Goal: Information Seeking & Learning: Check status

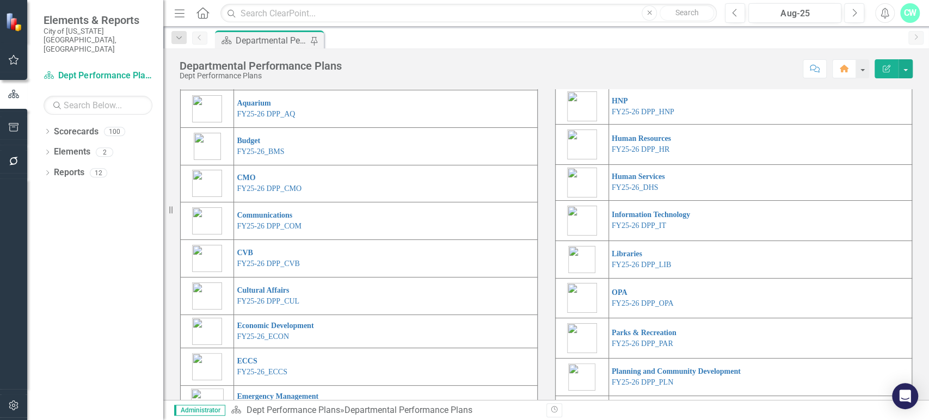
scroll to position [98, 0]
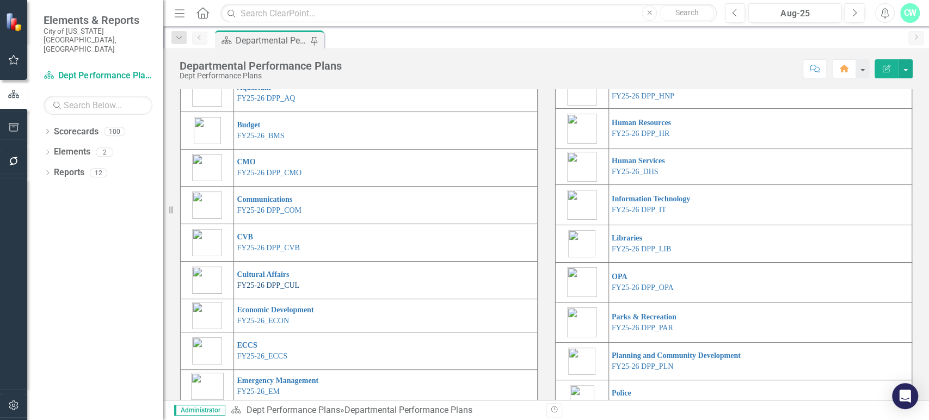
click at [272, 289] on link "FY25-26 DPP_CUL" at bounding box center [268, 285] width 63 height 8
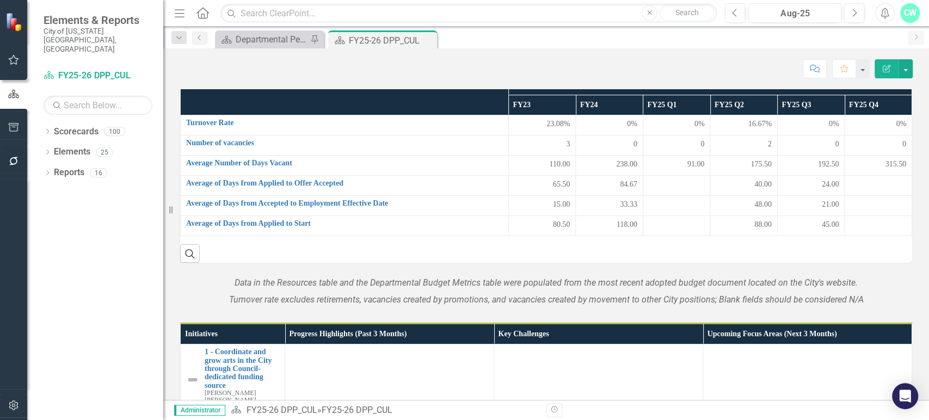
scroll to position [346, 0]
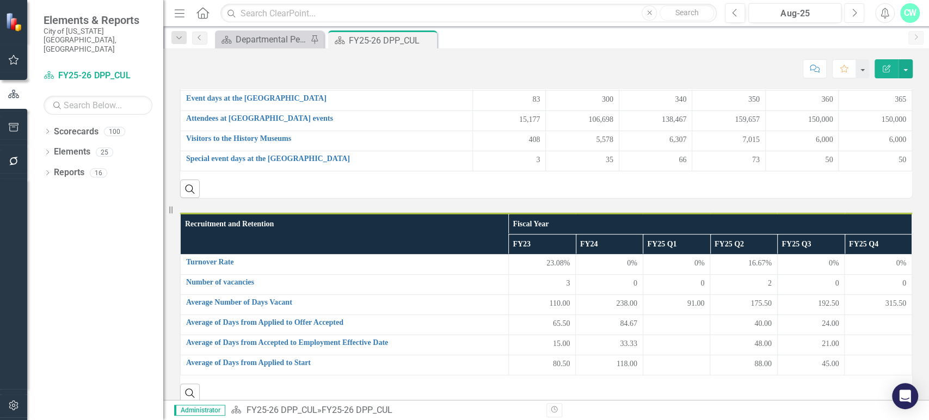
click at [857, 10] on button "Next" at bounding box center [854, 13] width 20 height 20
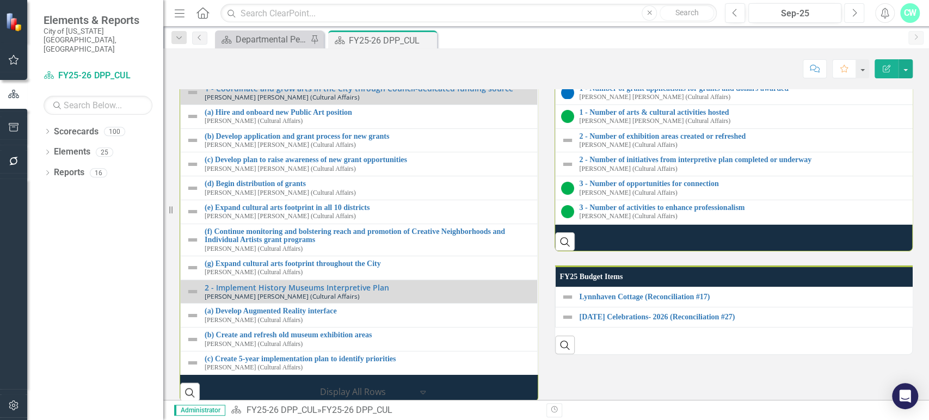
scroll to position [1015, 0]
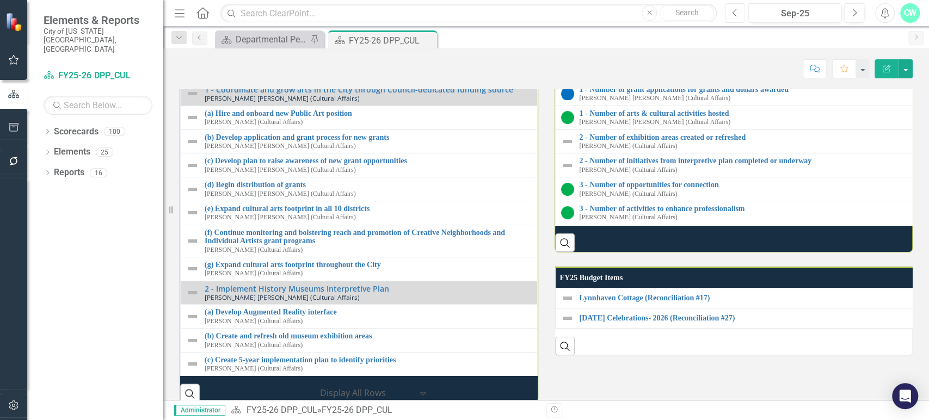
click at [732, 9] on icon "Previous" at bounding box center [735, 13] width 6 height 10
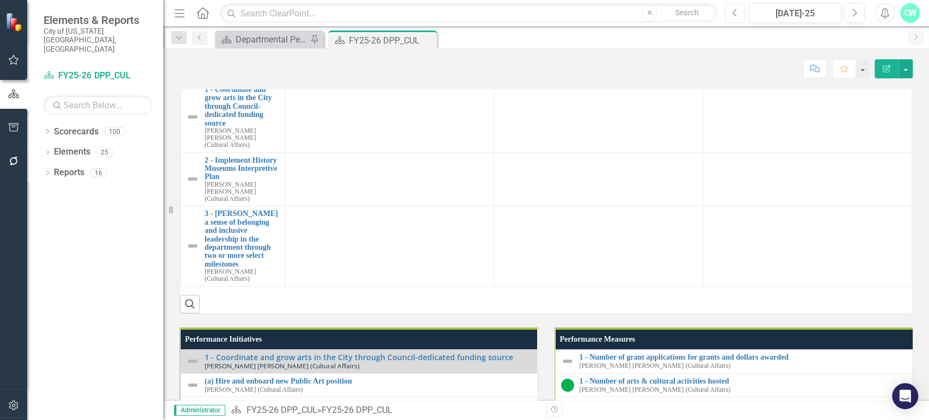
scroll to position [582, 0]
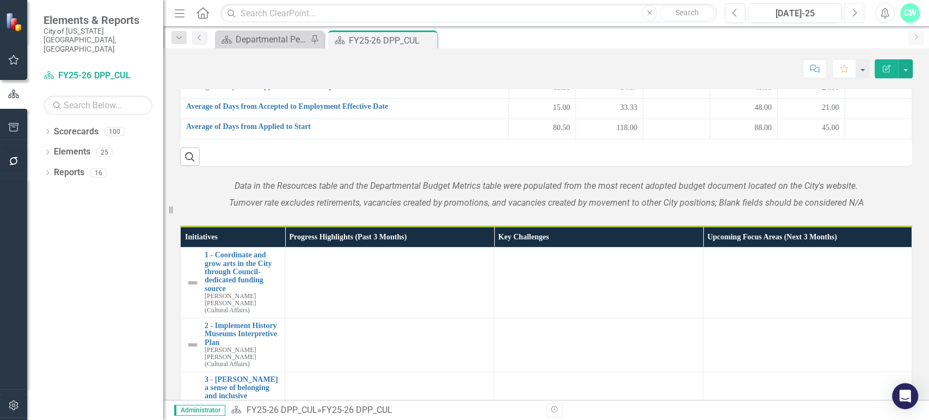
click at [845, 14] on button "Next" at bounding box center [854, 13] width 20 height 20
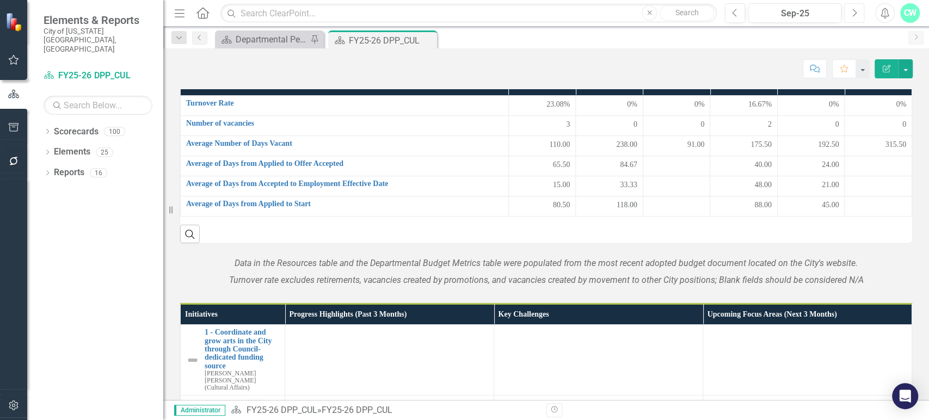
scroll to position [379, 0]
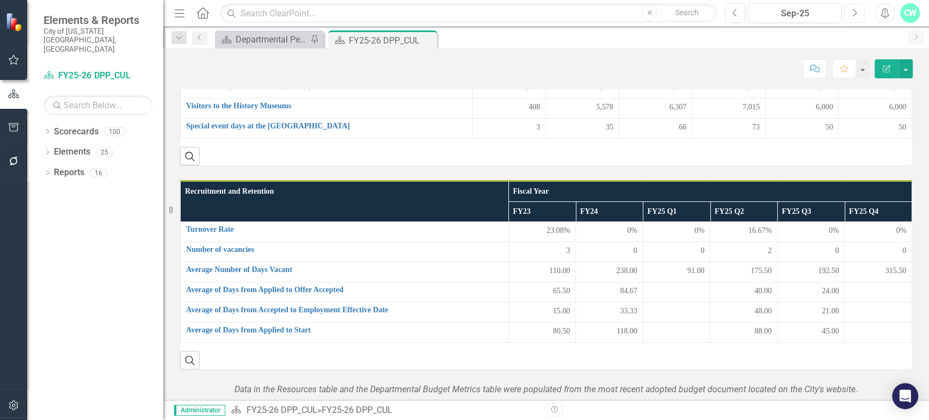
click at [850, 17] on button "Next" at bounding box center [854, 13] width 20 height 20
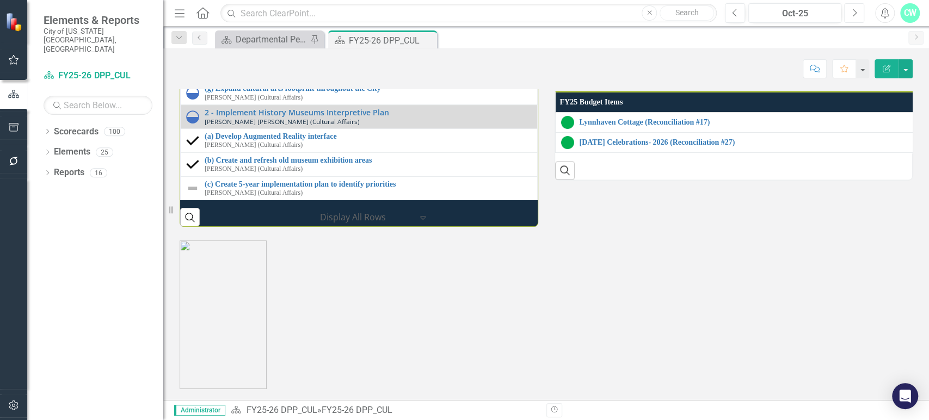
scroll to position [1331, 0]
click at [257, 36] on div "Departmental Performance Plans" at bounding box center [272, 40] width 72 height 14
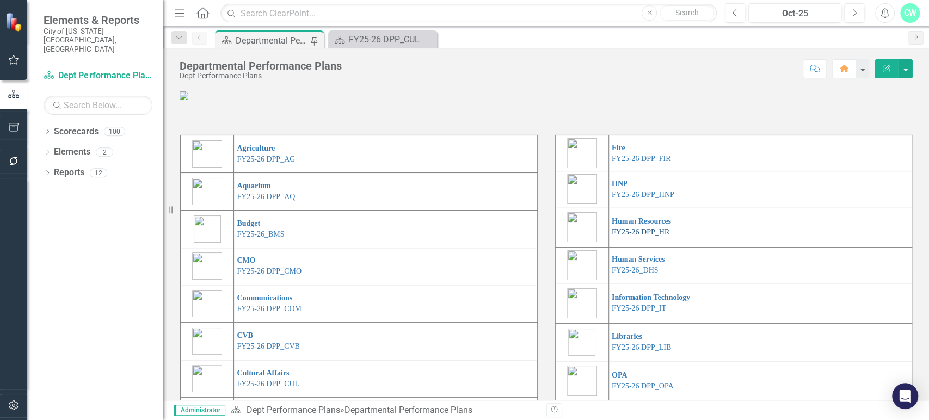
click at [634, 236] on link "FY25-26 DPP_HR" at bounding box center [641, 232] width 58 height 8
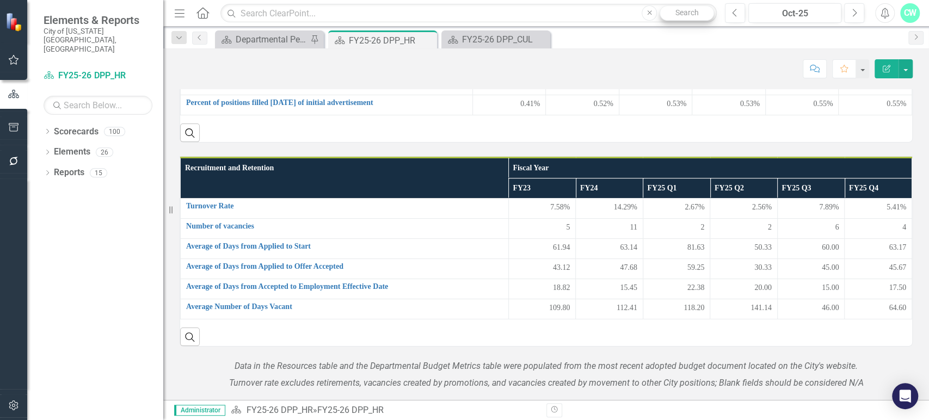
scroll to position [417, 0]
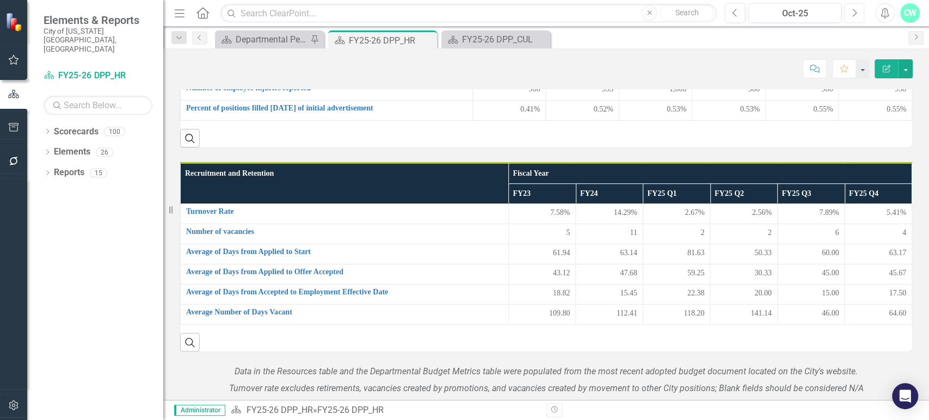
click at [846, 14] on button "Next" at bounding box center [854, 13] width 20 height 20
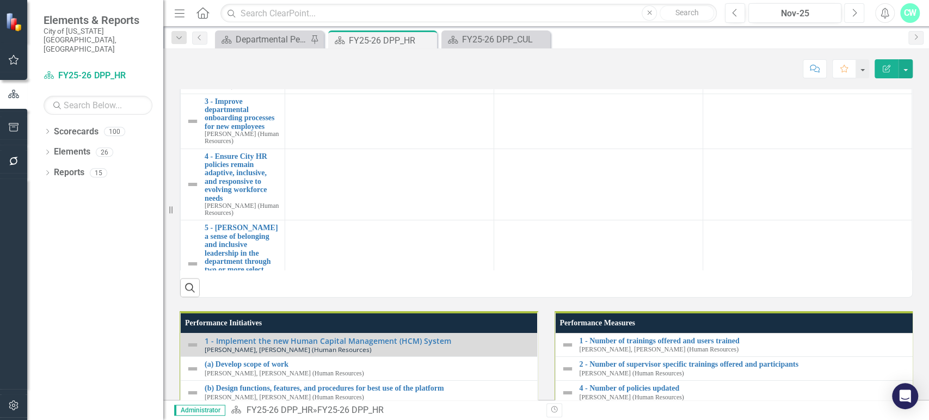
scroll to position [1032, 0]
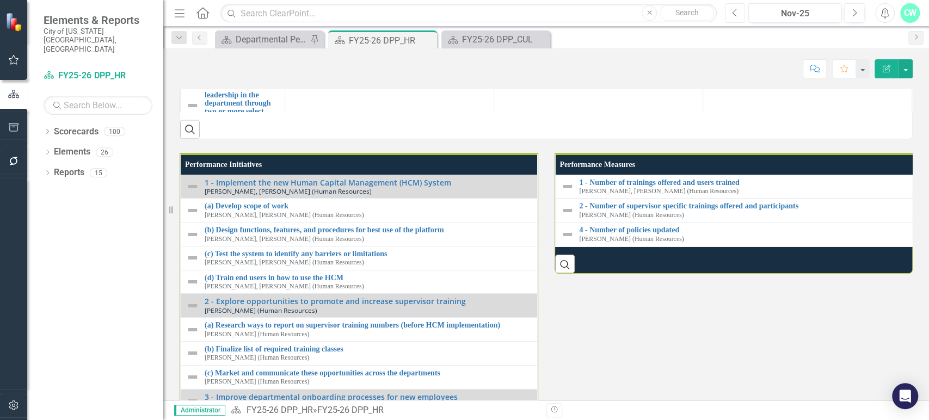
click at [737, 9] on icon "Previous" at bounding box center [735, 13] width 6 height 10
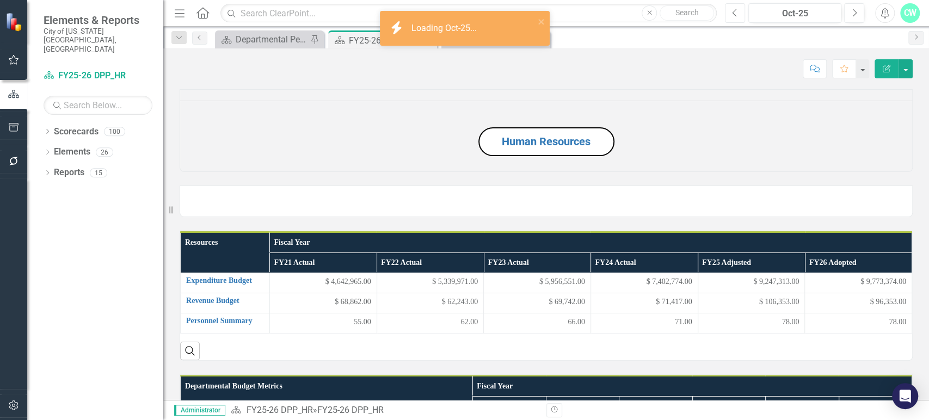
click at [737, 9] on icon "Previous" at bounding box center [735, 13] width 6 height 10
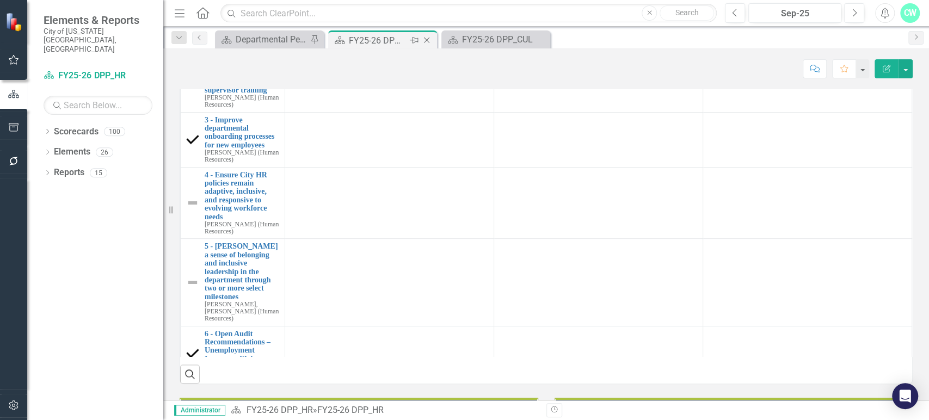
click at [427, 38] on icon "Close" at bounding box center [426, 40] width 11 height 9
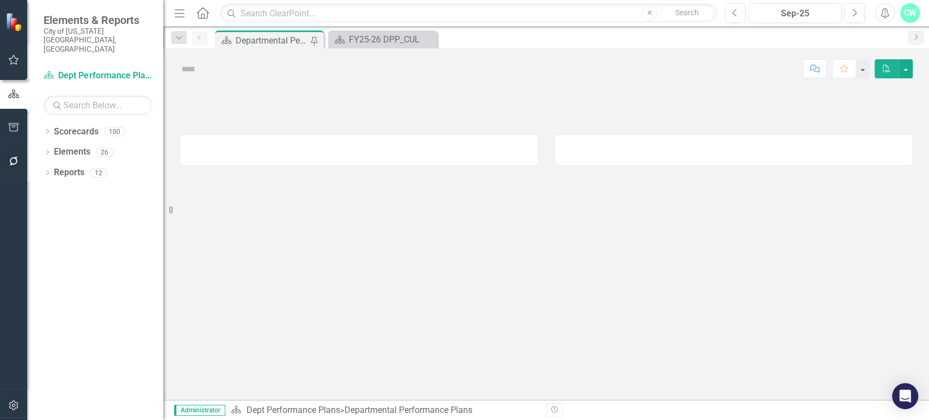
click at [0, 0] on icon "Close" at bounding box center [0, 0] width 0 height 0
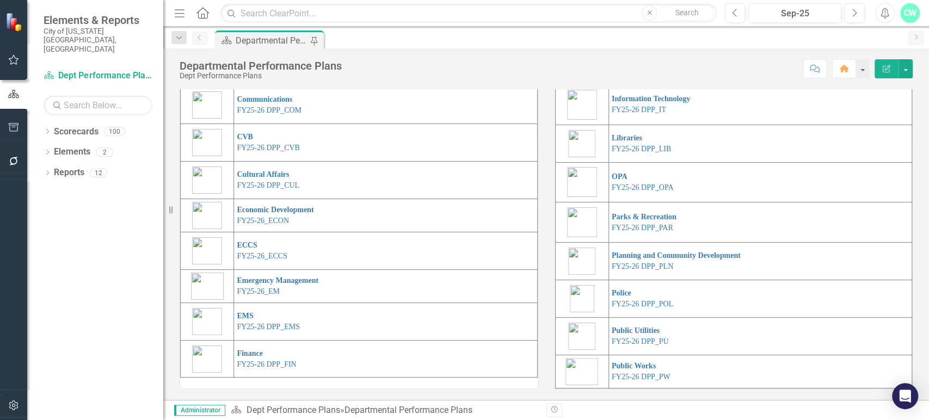
click at [279, 199] on td "Cultural Affairs FY25-26 DPP_CUL" at bounding box center [385, 181] width 303 height 38
click at [279, 189] on link "FY25-26 DPP_CUL" at bounding box center [268, 185] width 63 height 8
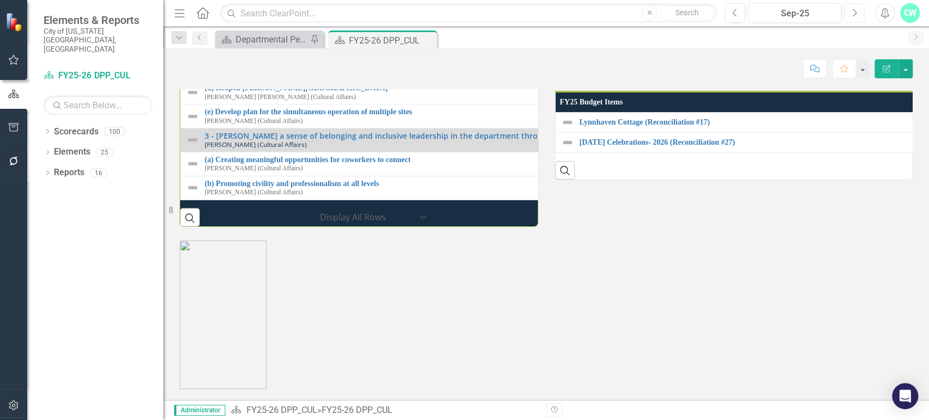
click at [855, 15] on icon "Next" at bounding box center [854, 13] width 6 height 10
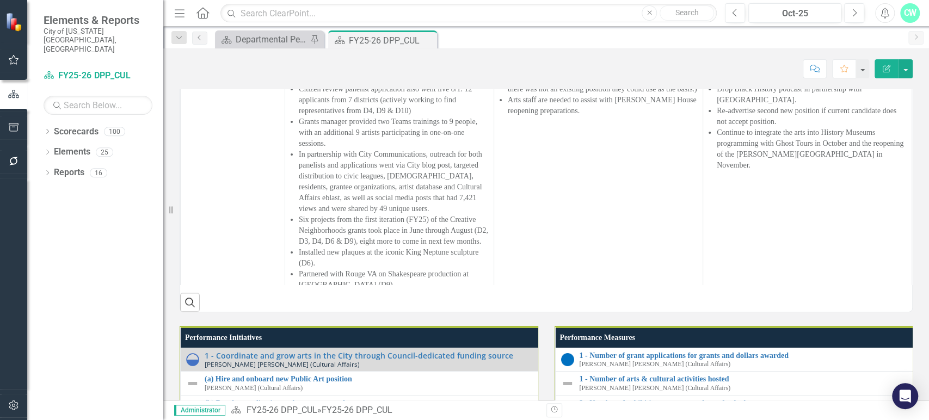
click at [510, 143] on div "Initiatives Progress Highlights (Past 3 Months) Key Challenges Upcoming Focus A…" at bounding box center [545, 133] width 749 height 356
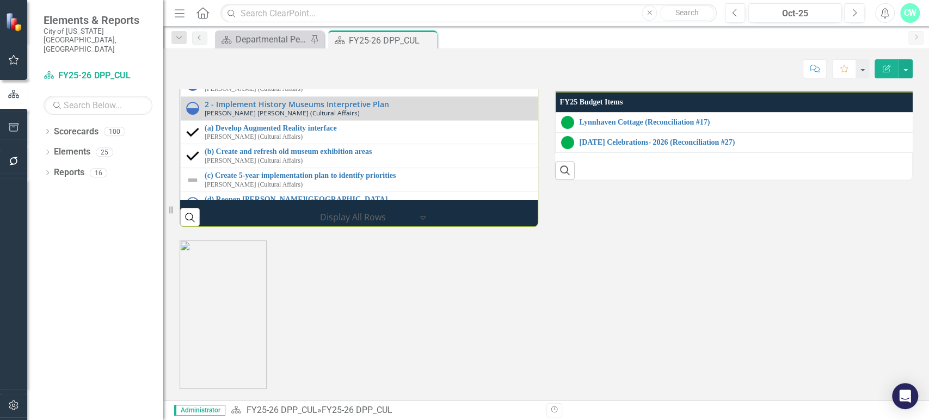
scroll to position [1336, 0]
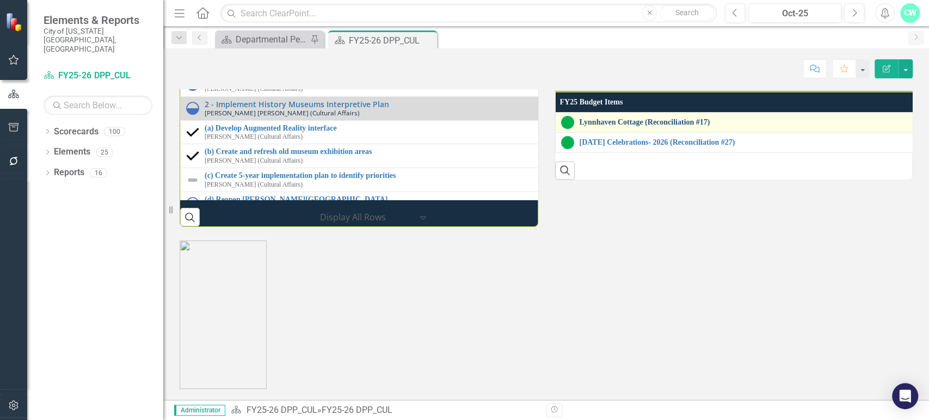
click at [606, 126] on link "Lynnhaven Cottage (Reconciliation #17)" at bounding box center [927, 122] width 697 height 8
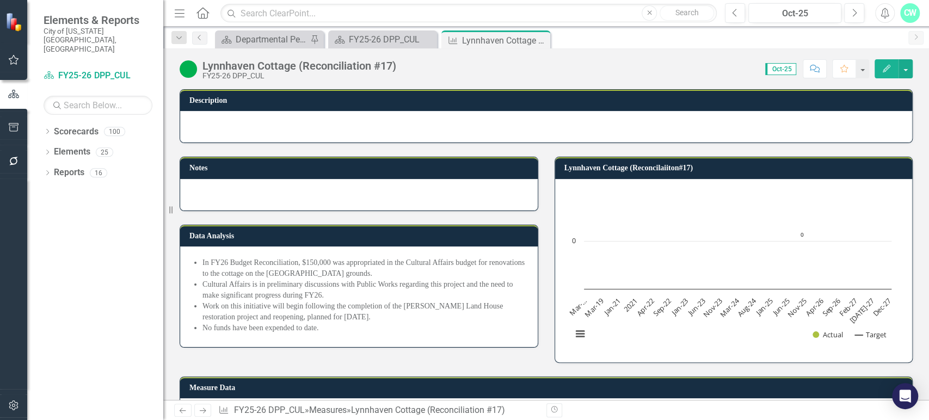
scroll to position [9, 0]
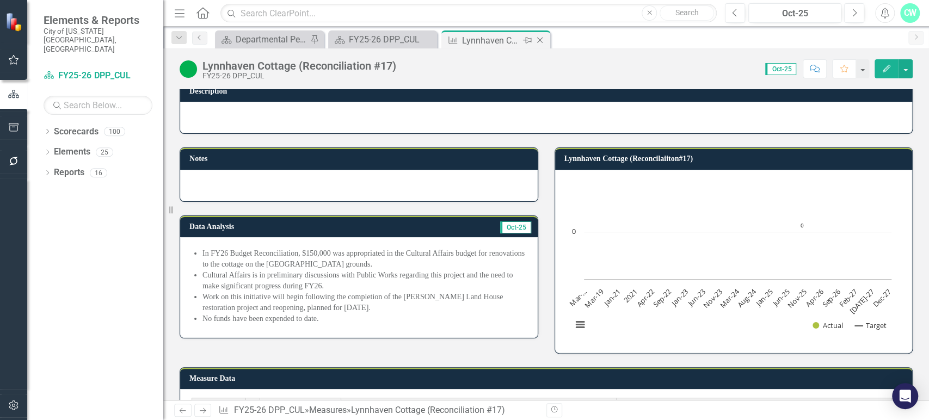
click at [540, 42] on icon "Close" at bounding box center [539, 40] width 11 height 9
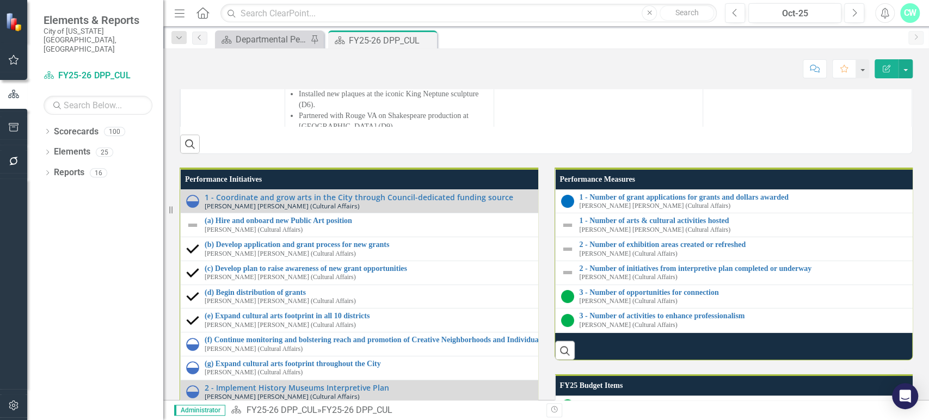
click at [566, 234] on td "Selected candidate for Public Art Administrative Coordinator withdrew from cons…" at bounding box center [598, 72] width 209 height 479
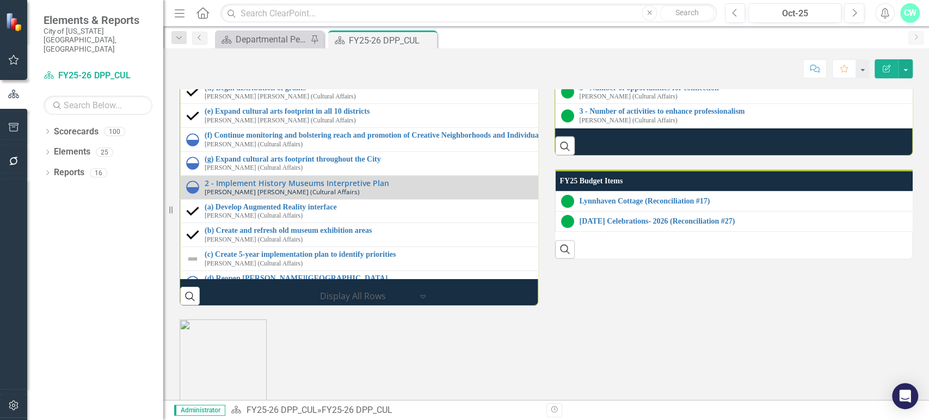
scroll to position [1201, 0]
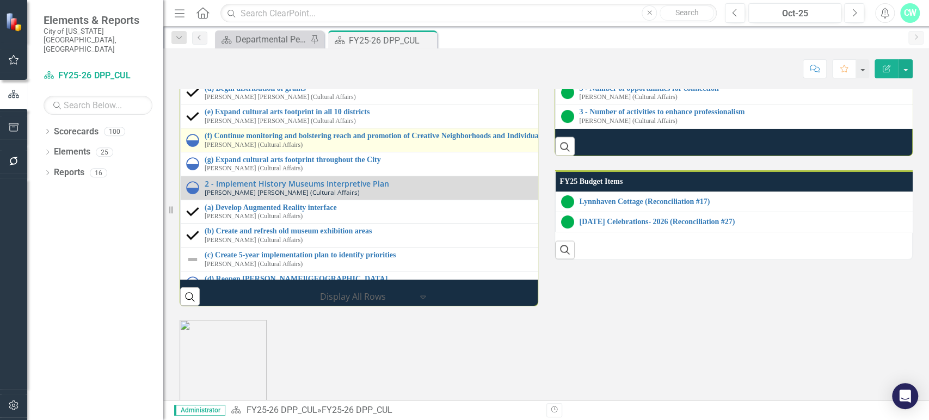
click at [203, 149] on div "(f) Continue monitoring and bolstering reach and promotion of Creative Neighbor…" at bounding box center [539, 140] width 707 height 17
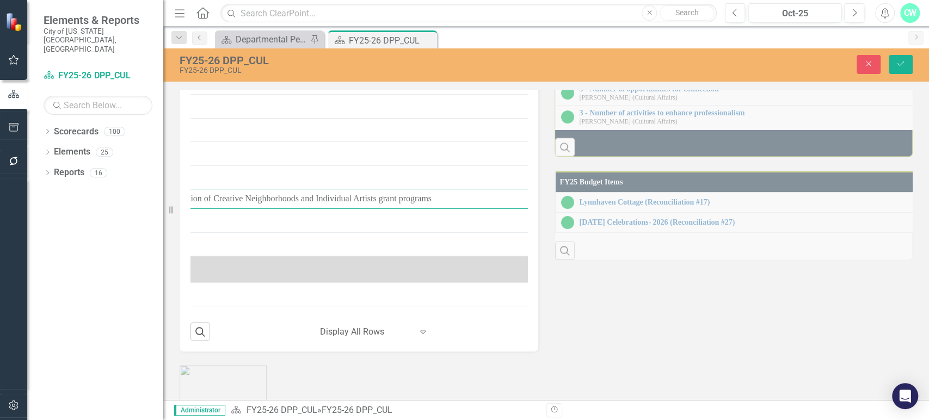
scroll to position [0, 396]
drag, startPoint x: 231, startPoint y: 363, endPoint x: 582, endPoint y: 347, distance: 351.3
click at [581, 347] on div "Strategic Initiatives Lists Edit Report Select Report Link View Page Performanc…" at bounding box center [545, 150] width 749 height 401
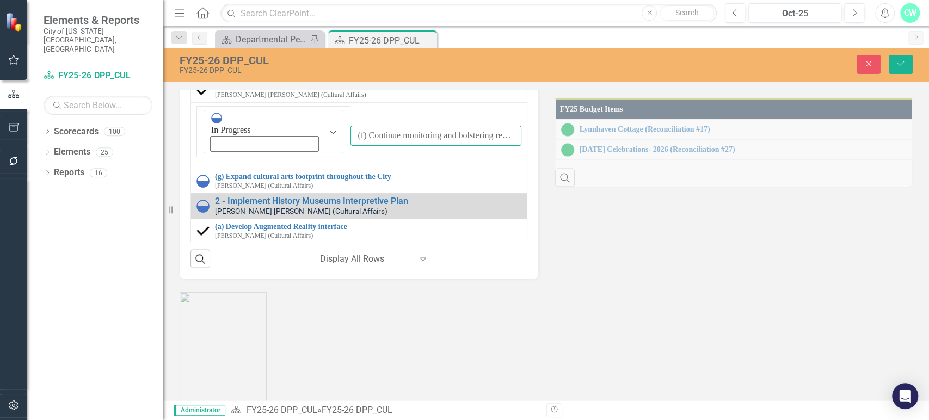
scroll to position [0, 0]
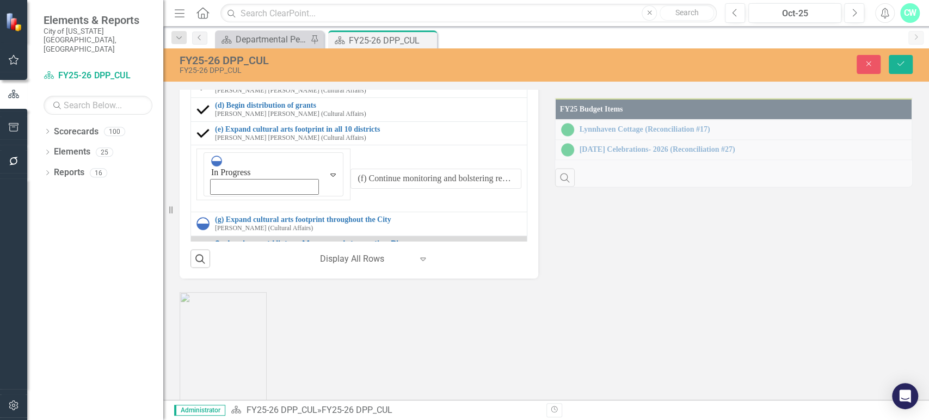
drag, startPoint x: 247, startPoint y: 168, endPoint x: 445, endPoint y: 175, distance: 198.2
click at [445, 27] on input "(a) Hire and onboard new Public Art position" at bounding box center [435, 17] width 170 height 20
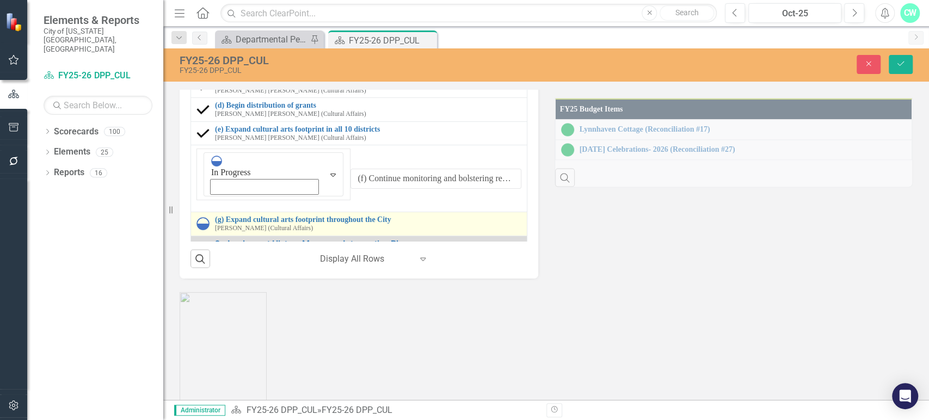
click at [216, 232] on small "[PERSON_NAME] (Cultural Affairs)" at bounding box center [264, 228] width 98 height 7
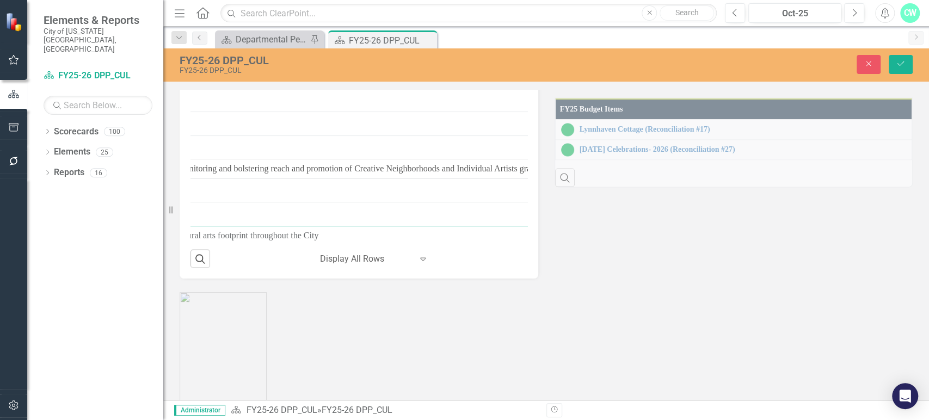
scroll to position [0, 400]
drag, startPoint x: 247, startPoint y: 316, endPoint x: 583, endPoint y: 319, distance: 336.2
click at [583, 279] on div "Strategic Initiatives Lists Edit Report Select Report Link View Page Performanc…" at bounding box center [545, 78] width 749 height 401
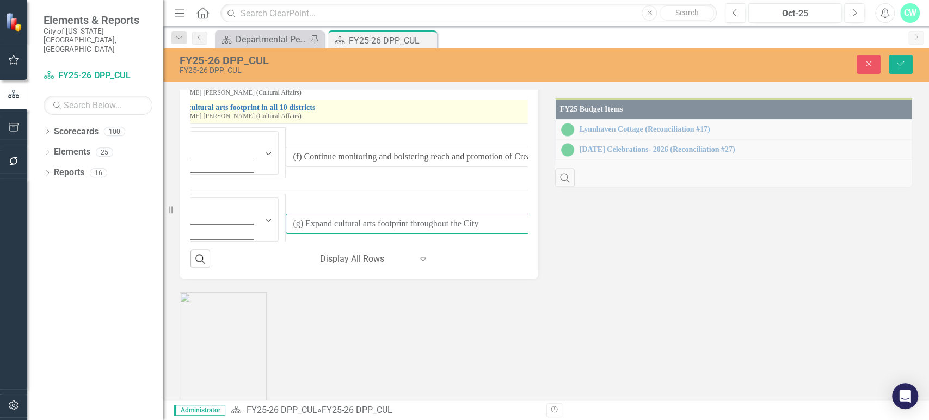
scroll to position [12, 0]
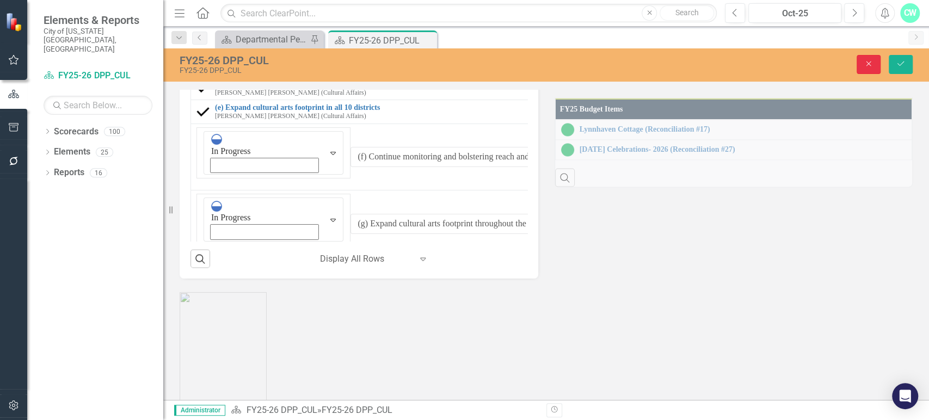
click at [858, 64] on button "Close" at bounding box center [868, 64] width 24 height 19
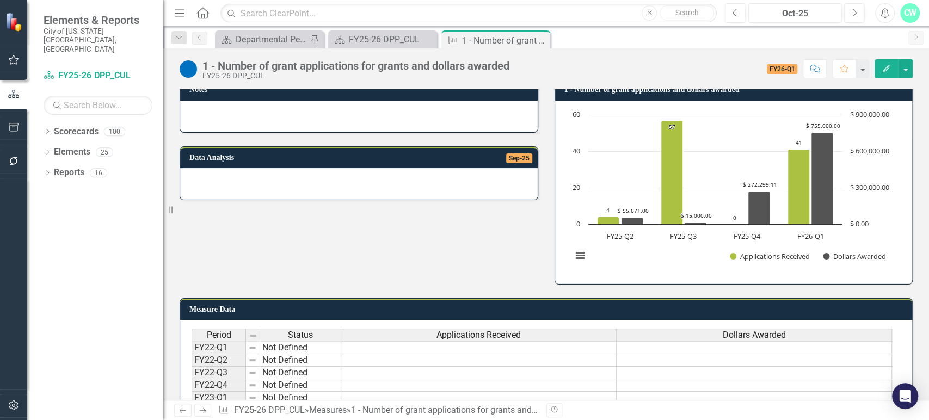
scroll to position [11, 0]
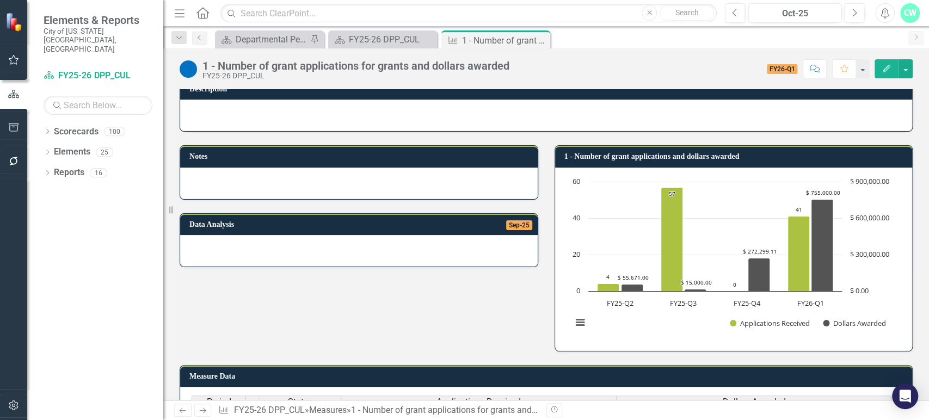
click at [575, 329] on button "View chart menu, Chart" at bounding box center [579, 322] width 15 height 15
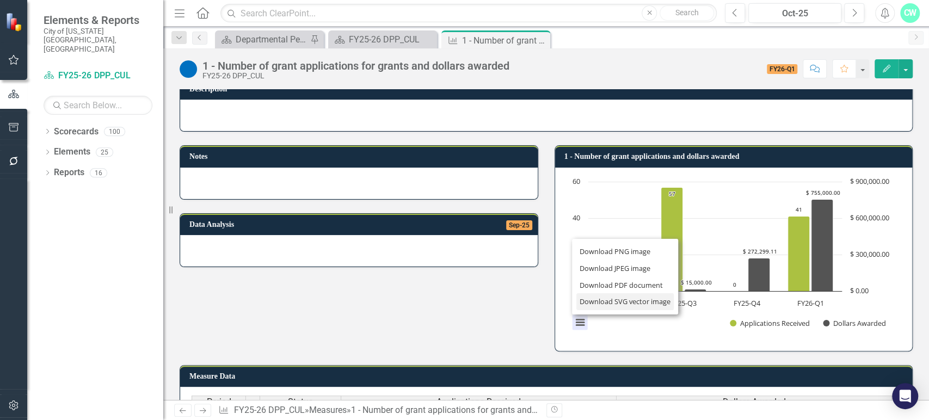
scroll to position [0, 0]
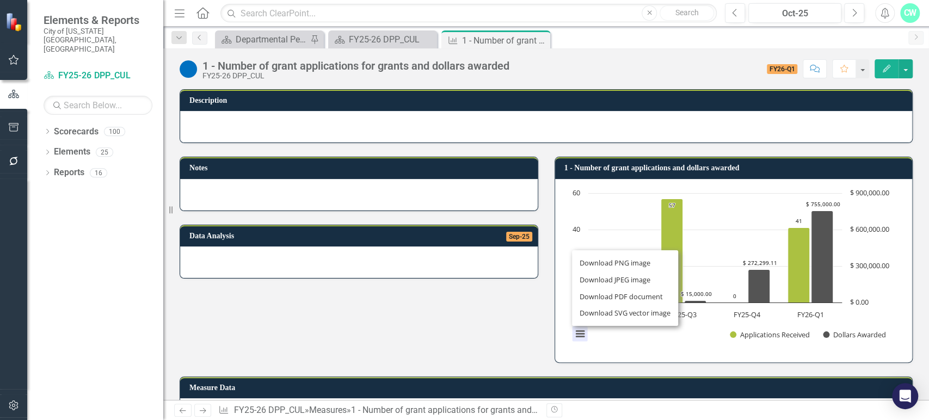
click at [502, 300] on div "Notes Data Analysis Sep-25 1 - Number of grant applications and dollars awarded…" at bounding box center [545, 252] width 749 height 219
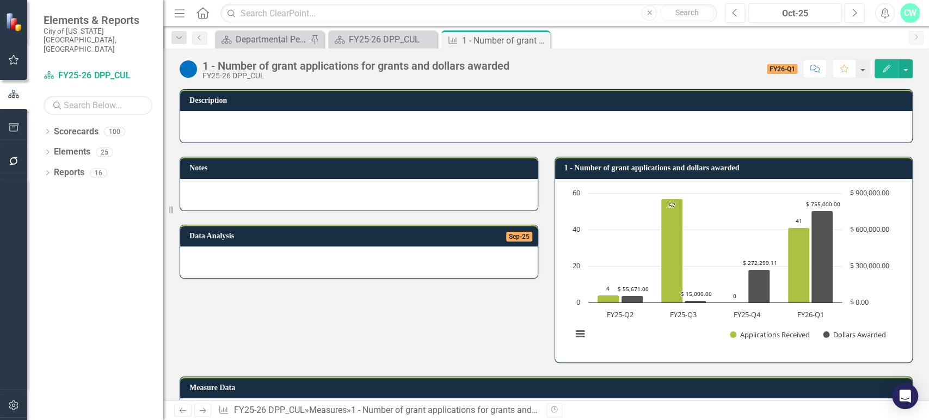
click at [770, 166] on h3 "1 - Number of grant applications and dollars awarded" at bounding box center [735, 168] width 343 height 8
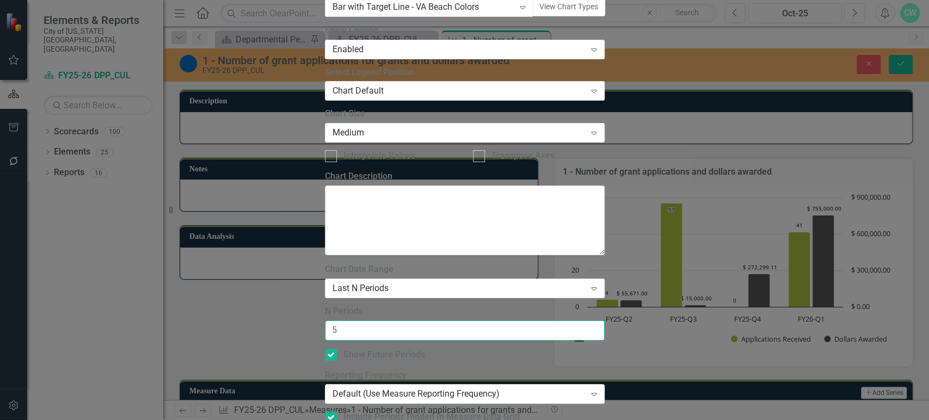
type input "5"
click at [604, 320] on input "5" at bounding box center [465, 330] width 280 height 20
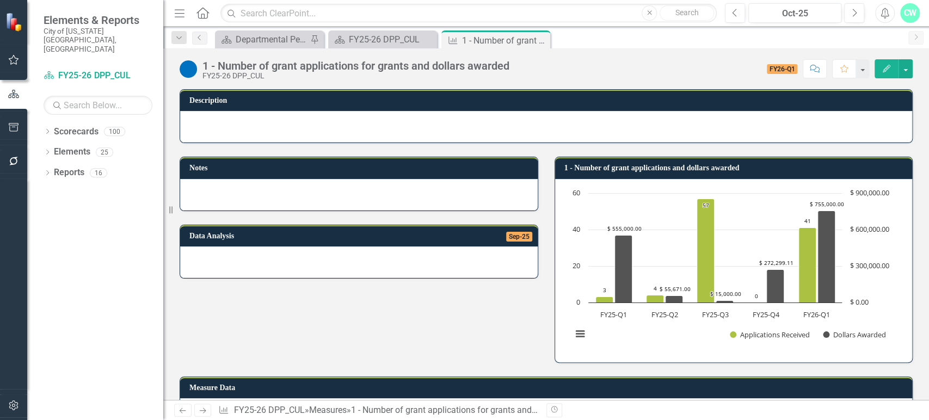
click at [581, 334] on button "View chart menu, Chart" at bounding box center [579, 333] width 15 height 15
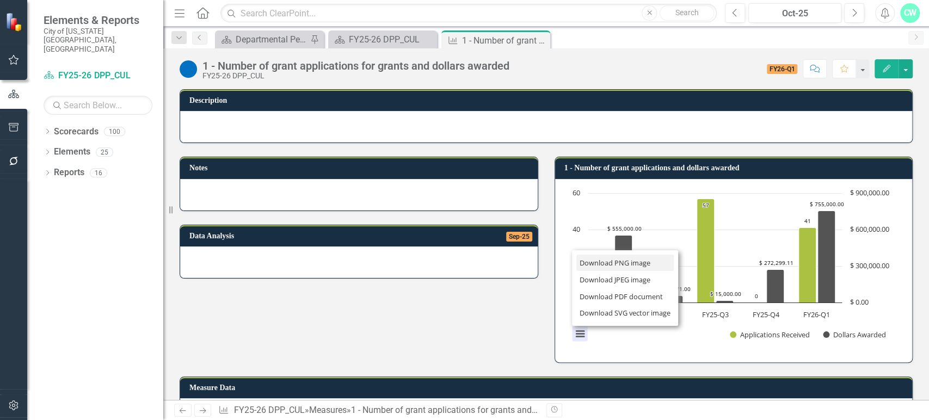
click at [620, 264] on li "Download PNG image" at bounding box center [625, 263] width 98 height 17
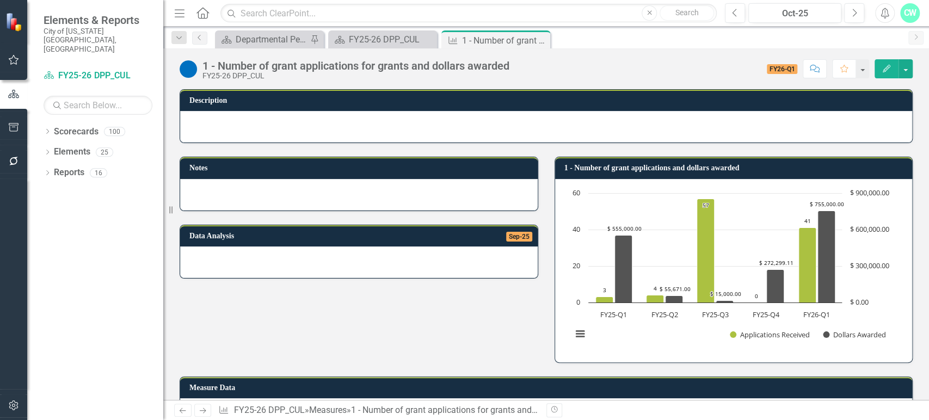
click at [0, 0] on icon "Close" at bounding box center [0, 0] width 0 height 0
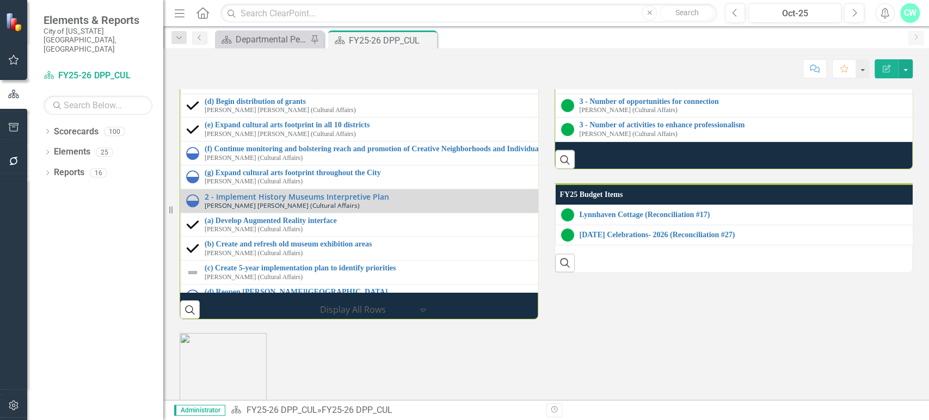
scroll to position [1187, 0]
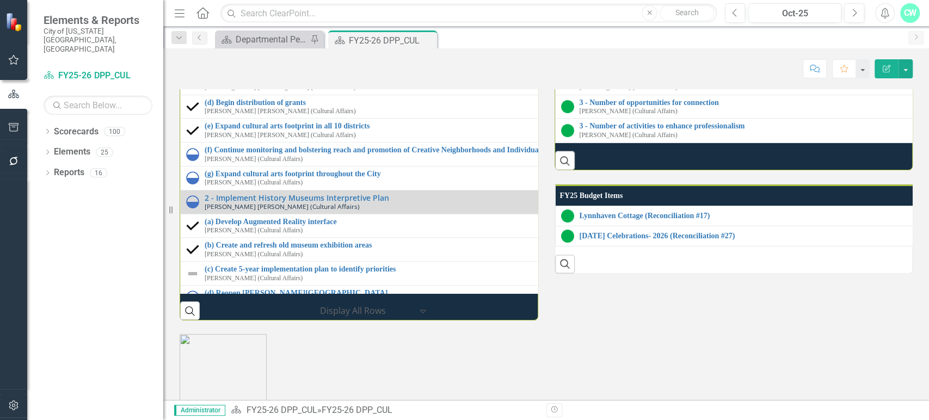
click at [642, 35] on link "1 - Number of arts & cultural activities hosted" at bounding box center [928, 31] width 699 height 8
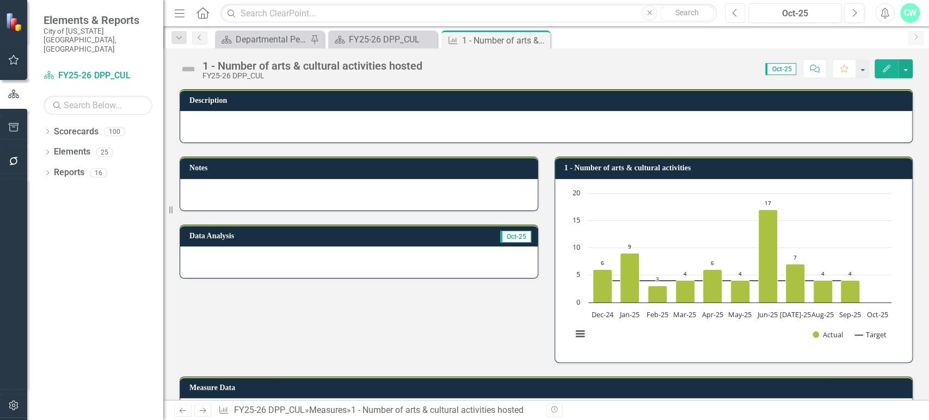
click at [739, 12] on button "Previous" at bounding box center [735, 13] width 20 height 20
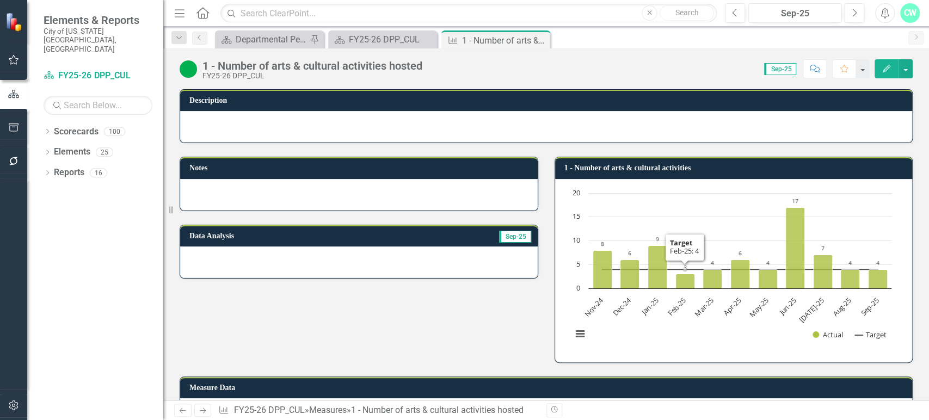
click at [709, 168] on h3 "1 - Number of arts & cultural activities" at bounding box center [735, 168] width 343 height 8
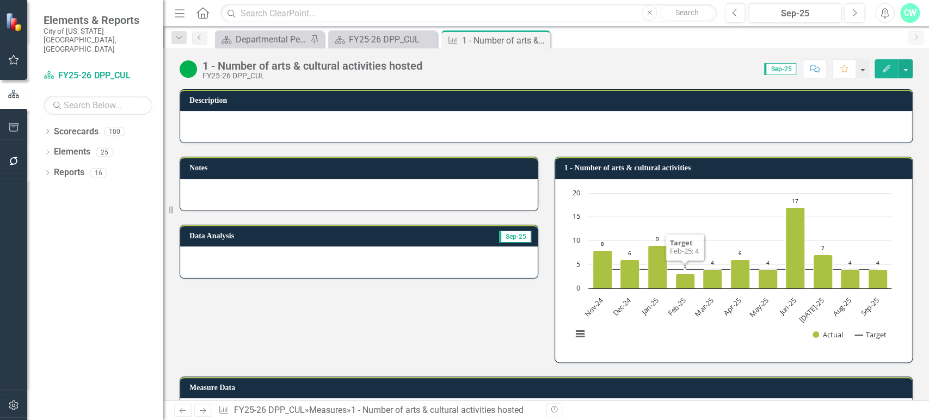
click at [709, 168] on h3 "1 - Number of arts & cultural activities" at bounding box center [735, 168] width 343 height 8
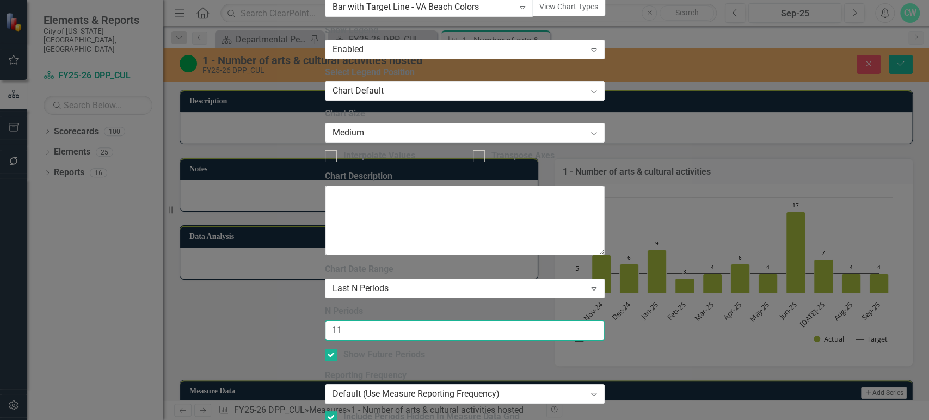
click at [604, 320] on input "11" at bounding box center [465, 330] width 280 height 20
click at [604, 320] on input "12" at bounding box center [465, 330] width 280 height 20
click at [604, 320] on input "13" at bounding box center [465, 330] width 280 height 20
click at [604, 320] on input "14" at bounding box center [465, 330] width 280 height 20
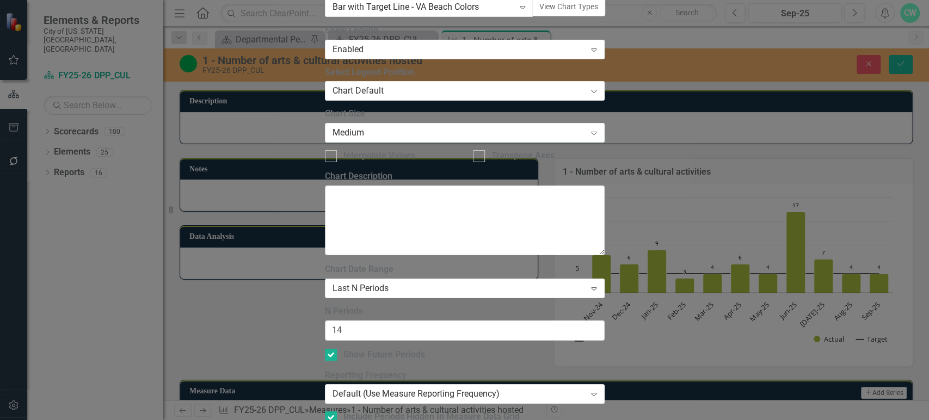
type input "15"
click at [604, 320] on input "15" at bounding box center [465, 330] width 280 height 20
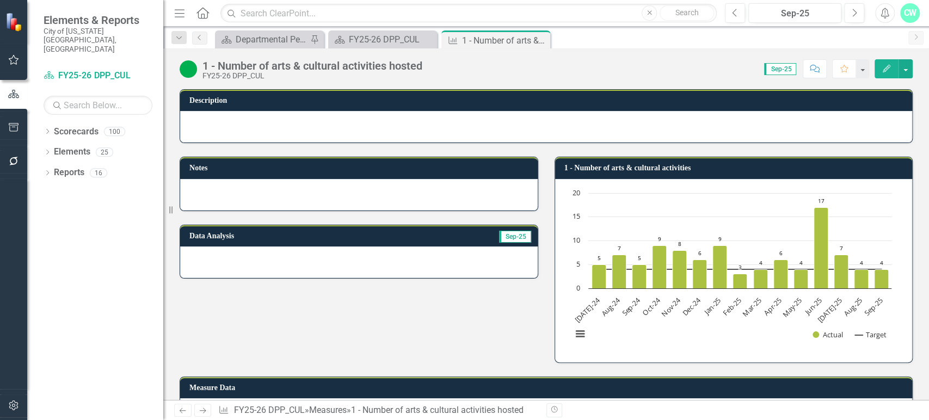
click at [768, 161] on td "1 - Number of arts & cultural activities" at bounding box center [735, 169] width 343 height 16
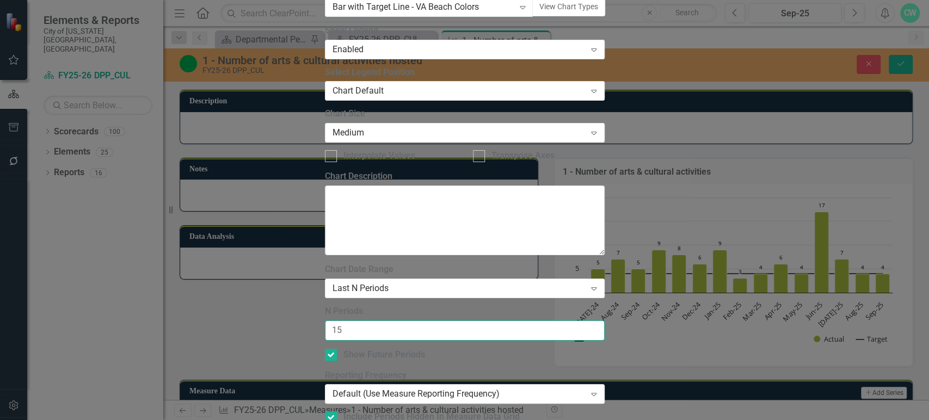
drag, startPoint x: 550, startPoint y: 102, endPoint x: 412, endPoint y: 96, distance: 138.3
click at [412, 320] on input "15" at bounding box center [465, 330] width 280 height 20
type input "1"
type input "3"
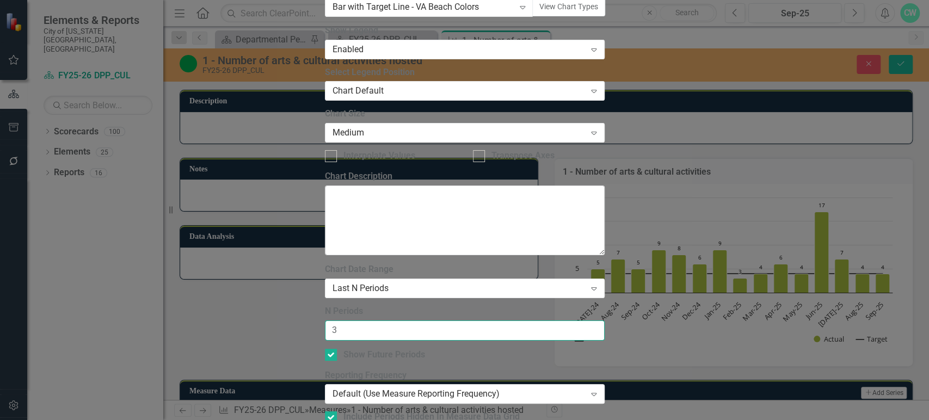
type input "3"
click at [427, 264] on div "From this tab, you define the periods you want included in the chart. For examp…" at bounding box center [465, 343] width 280 height 160
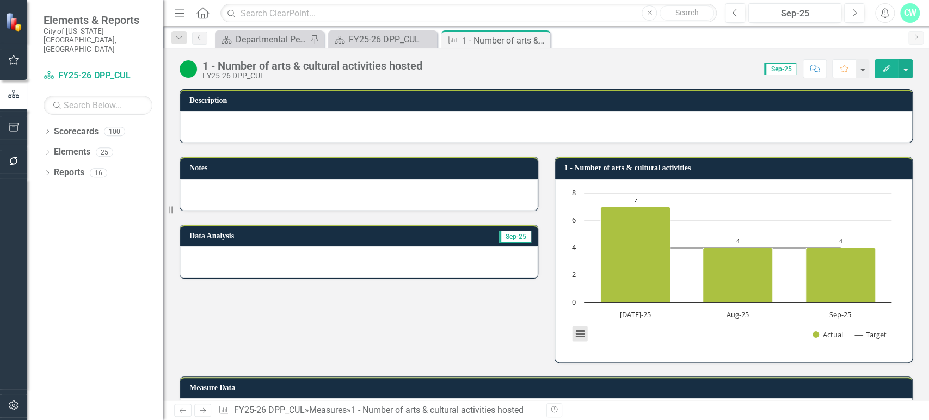
click at [572, 337] on button "View chart menu, Chart" at bounding box center [579, 333] width 15 height 15
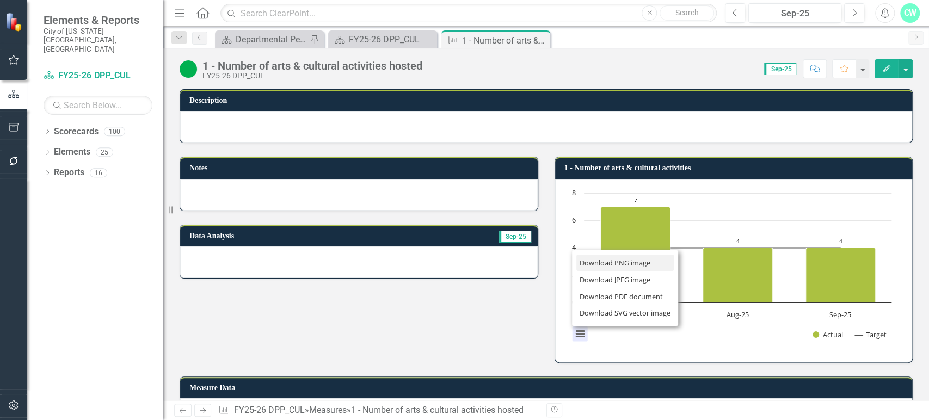
click at [616, 263] on li "Download PNG image" at bounding box center [625, 263] width 98 height 17
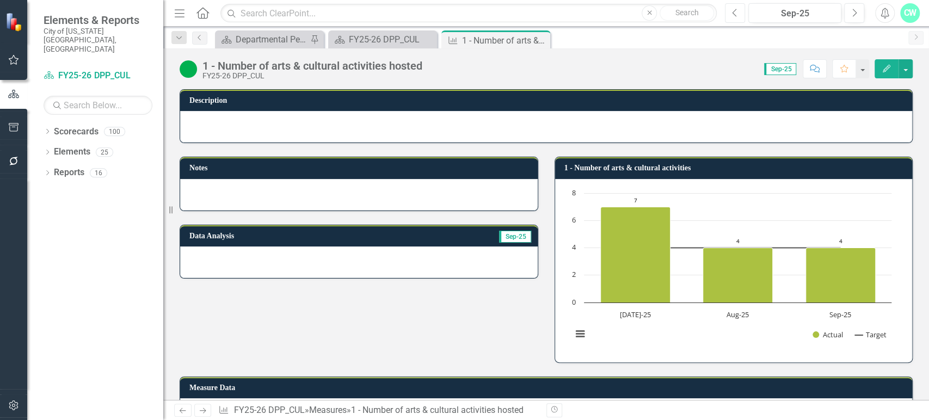
click at [732, 14] on icon "Previous" at bounding box center [735, 13] width 6 height 10
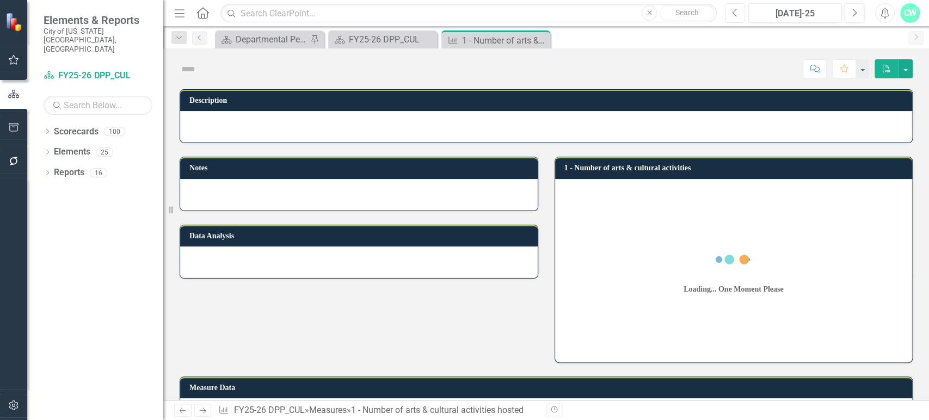
click at [732, 14] on icon "Previous" at bounding box center [735, 13] width 6 height 10
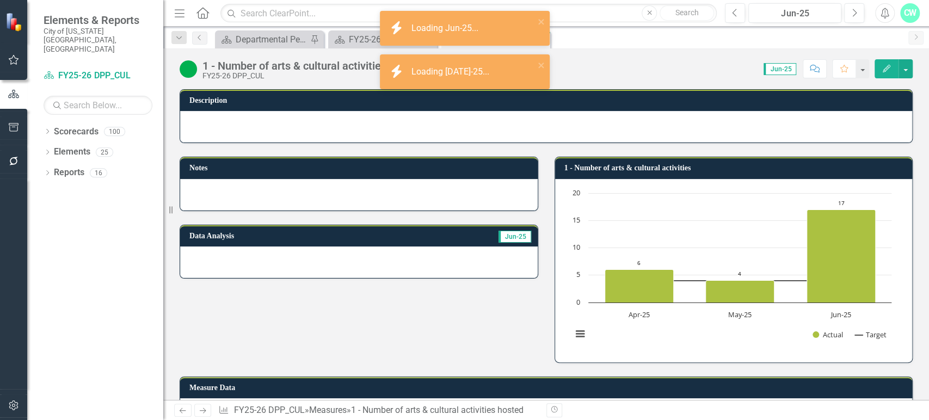
click at [715, 170] on h3 "1 - Number of arts & cultural activities" at bounding box center [735, 168] width 343 height 8
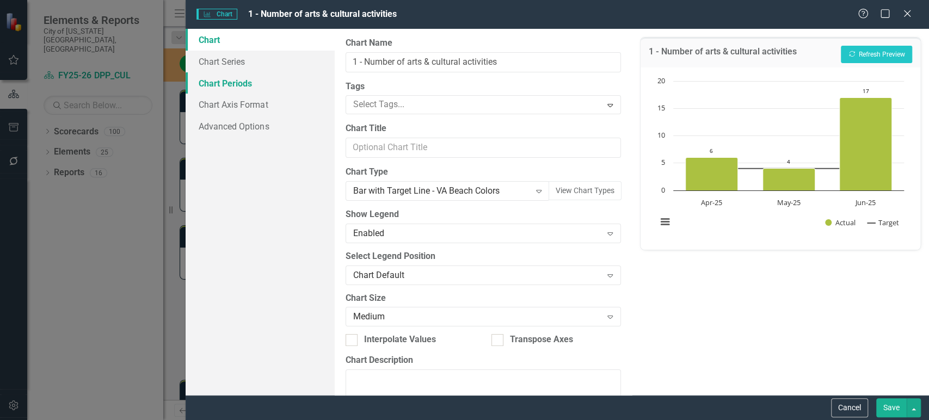
click at [265, 73] on link "Chart Periods" at bounding box center [260, 83] width 149 height 22
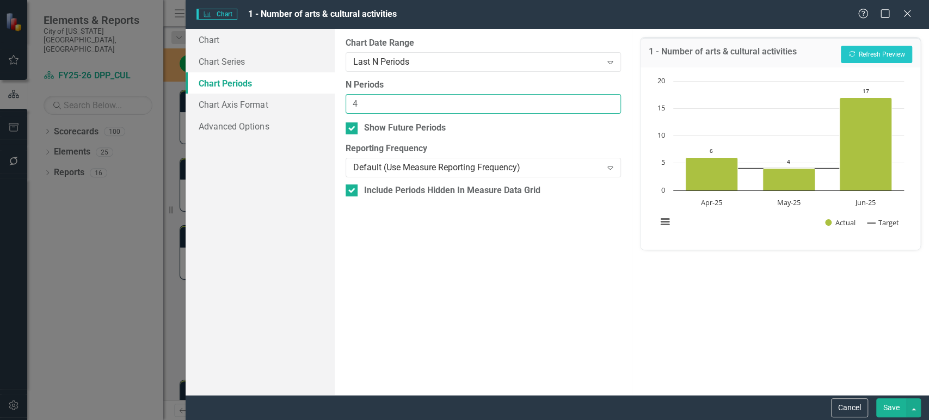
click at [609, 100] on input "4" at bounding box center [482, 104] width 275 height 20
click at [609, 100] on input "5" at bounding box center [482, 104] width 275 height 20
click at [611, 94] on input "5" at bounding box center [482, 104] width 275 height 20
click at [608, 99] on input "6" at bounding box center [482, 104] width 275 height 20
click at [608, 99] on input "7" at bounding box center [482, 104] width 275 height 20
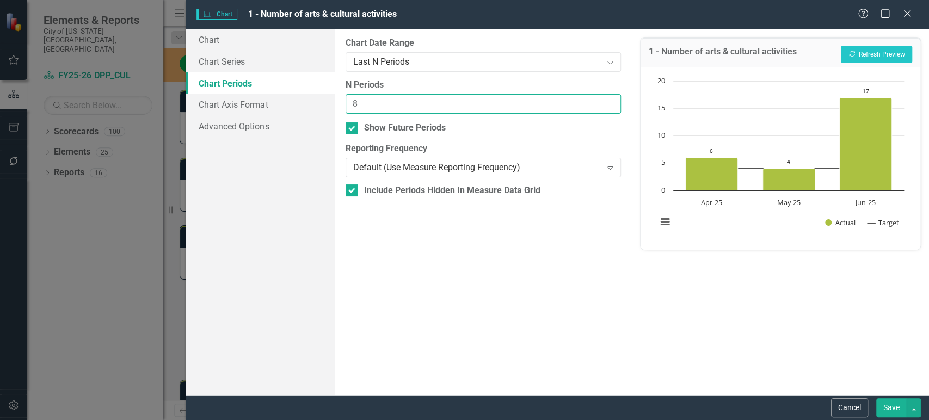
click at [608, 99] on input "8" at bounding box center [482, 104] width 275 height 20
click at [608, 99] on input "9" at bounding box center [482, 104] width 275 height 20
click at [608, 99] on input "10" at bounding box center [482, 104] width 275 height 20
click at [608, 99] on input "11" at bounding box center [482, 104] width 275 height 20
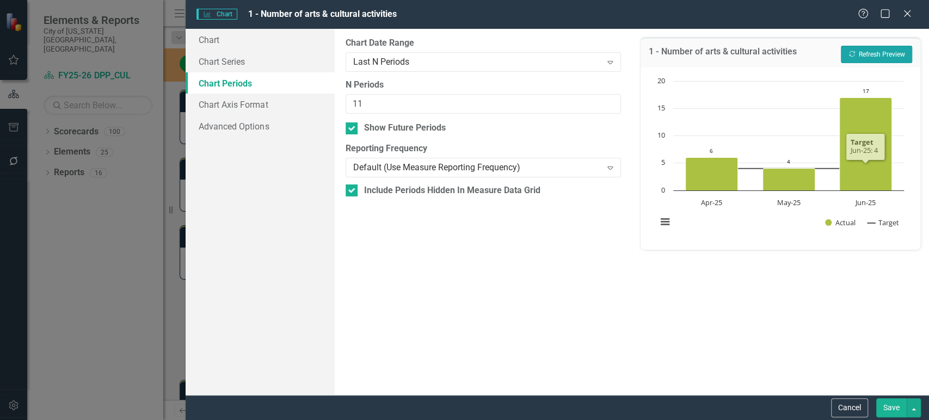
click at [897, 57] on button "Recalculate Refresh Preview" at bounding box center [876, 54] width 71 height 17
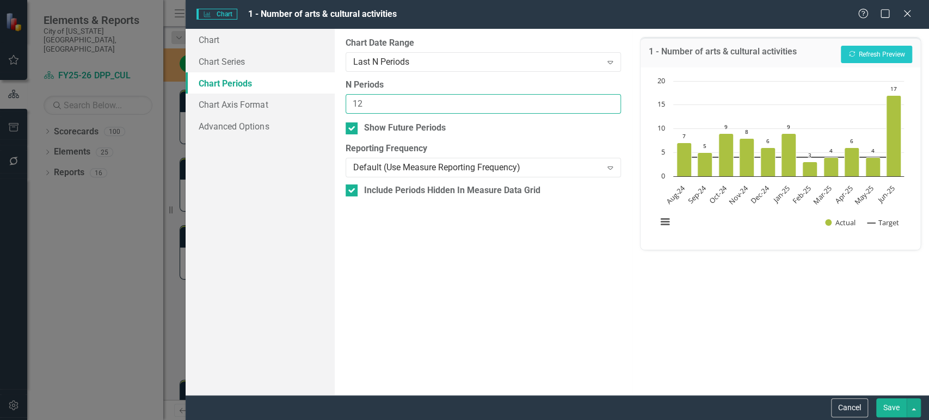
type input "12"
click at [607, 101] on input "12" at bounding box center [482, 104] width 275 height 20
click at [861, 55] on button "Recalculate Refresh Preview" at bounding box center [876, 54] width 71 height 17
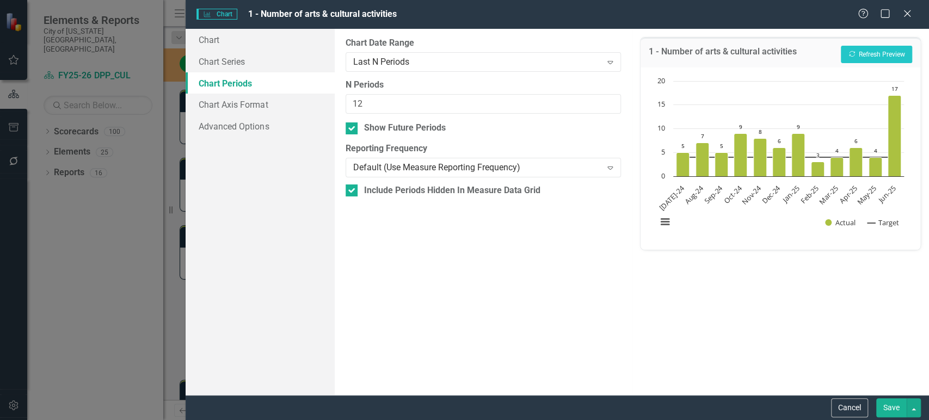
click at [893, 409] on button "Save" at bounding box center [891, 407] width 30 height 19
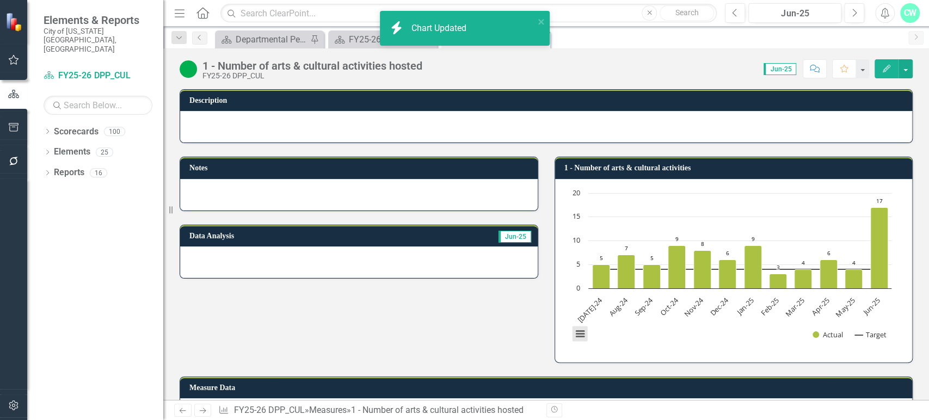
click at [575, 331] on button "View chart menu, Chart" at bounding box center [579, 333] width 15 height 15
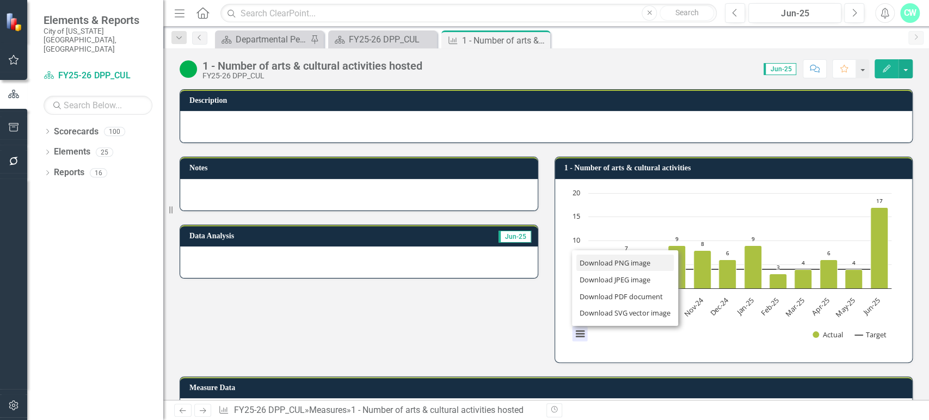
click at [598, 266] on li "Download PNG image" at bounding box center [625, 263] width 98 height 17
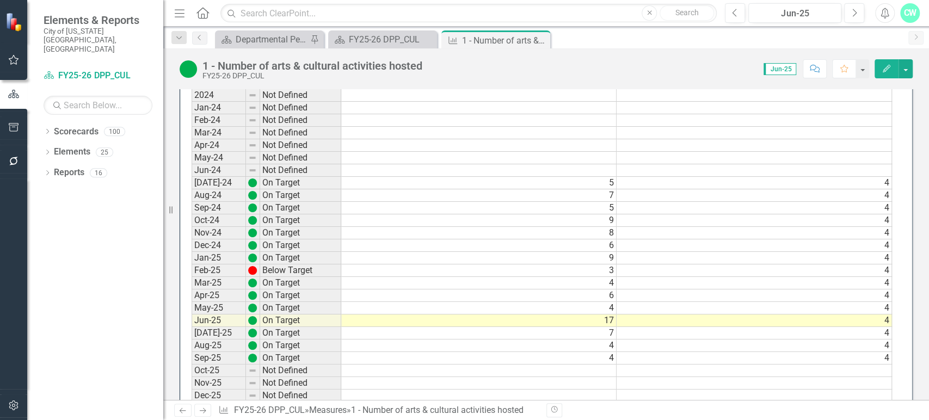
scroll to position [857, 0]
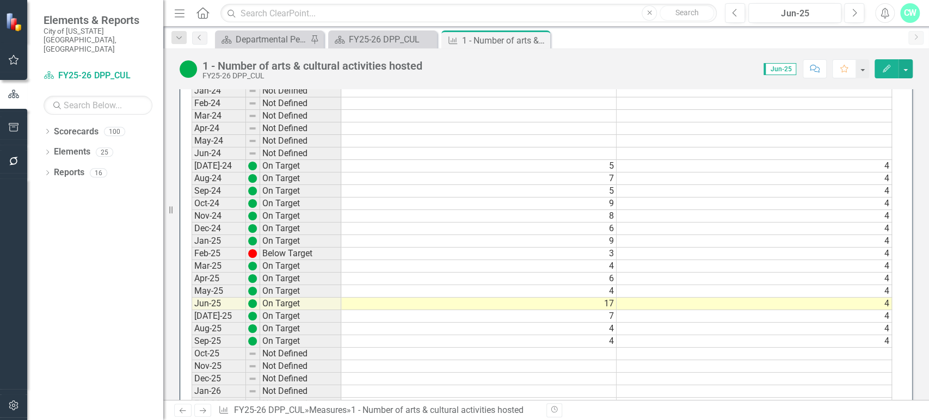
scroll to position [873, 0]
click at [84, 308] on div "Dropdown Scorecards 100 FY24 City Highlights FY25 City Highlights FY24 Budget I…" at bounding box center [95, 271] width 136 height 297
click at [353, 42] on div "FY25-26 DPP_CUL" at bounding box center [385, 40] width 72 height 14
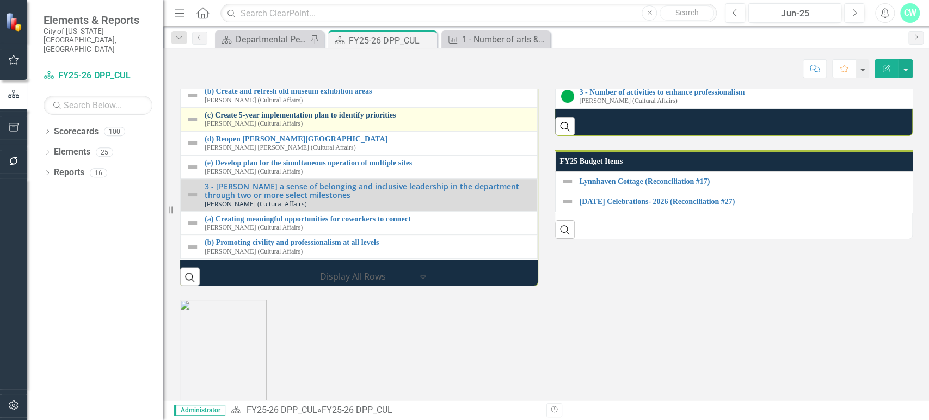
scroll to position [1133, 0]
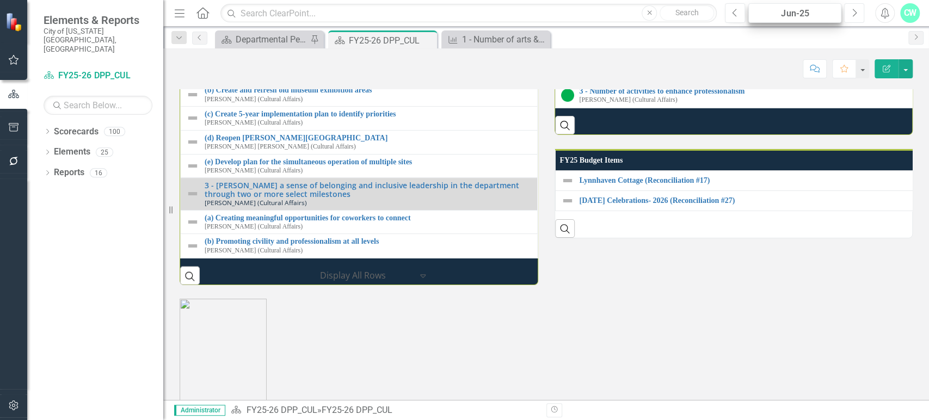
drag, startPoint x: 854, startPoint y: 14, endPoint x: 811, endPoint y: 11, distance: 43.1
click at [824, 11] on div "Previous Jun-25 Next" at bounding box center [797, 13] width 145 height 20
click at [811, 11] on div "Jun-25" at bounding box center [794, 13] width 85 height 13
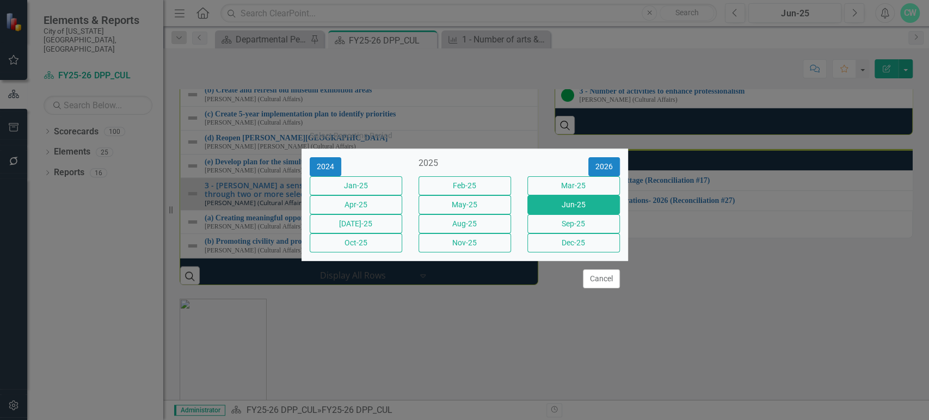
click at [370, 252] on div "Oct-25" at bounding box center [355, 242] width 109 height 19
click at [370, 252] on button "Oct-25" at bounding box center [356, 242] width 92 height 19
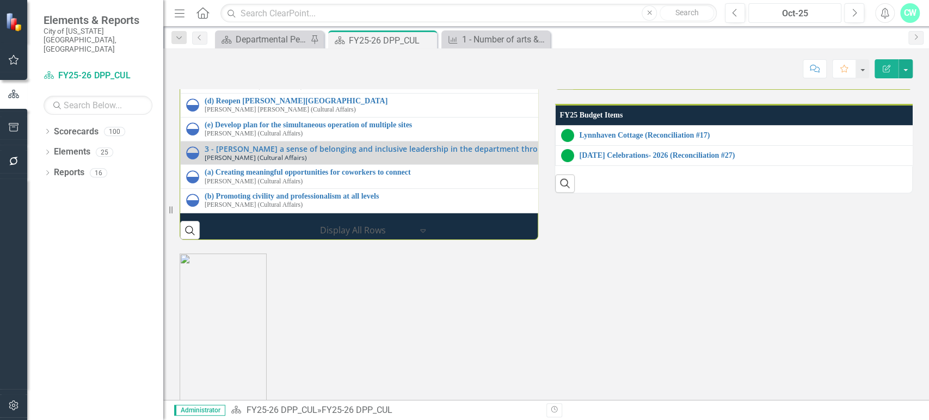
scroll to position [1286, 0]
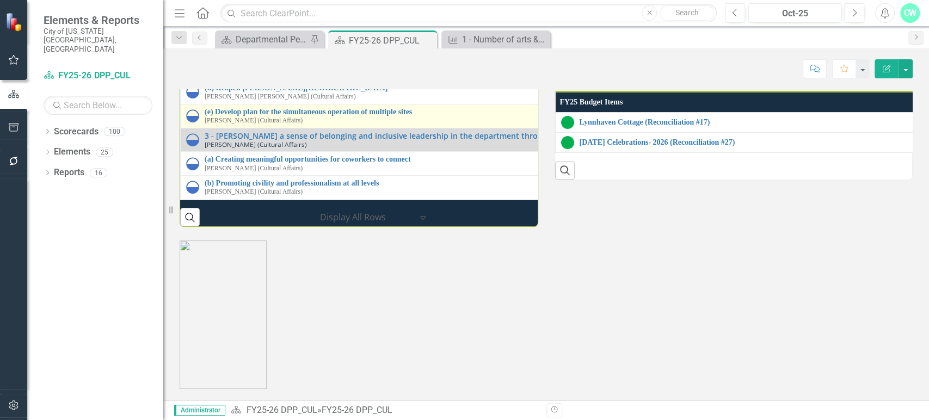
click at [199, 125] on div "(e) Develop plan for the simultaneous operation of multiple sites Angelica Doco…" at bounding box center [540, 116] width 708 height 17
click at [199, 122] on img at bounding box center [192, 115] width 13 height 13
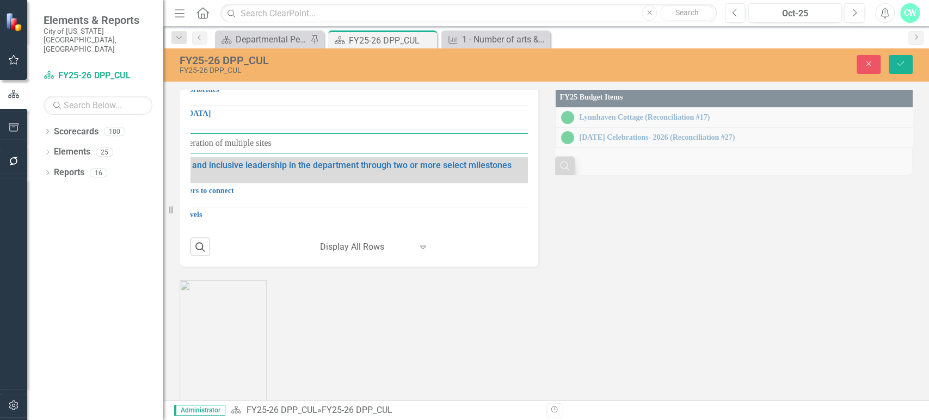
scroll to position [120, 397]
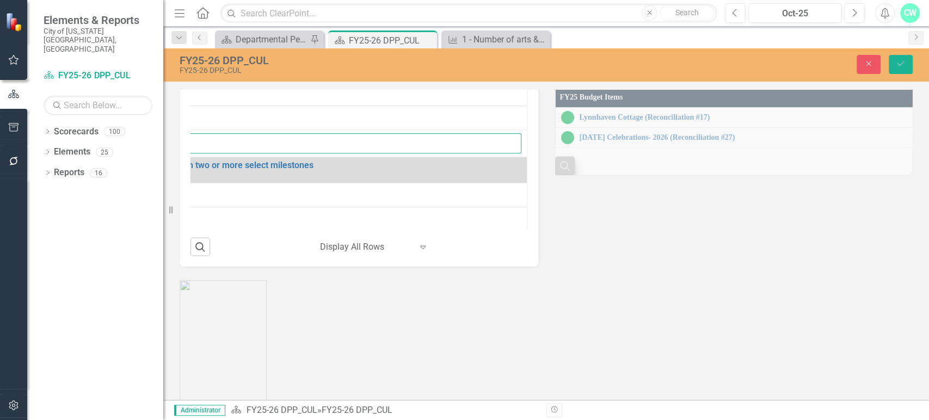
drag, startPoint x: 246, startPoint y: 325, endPoint x: 564, endPoint y: 369, distance: 320.7
click at [564, 267] on div "Strategic Initiatives Lists Edit Report Select Report Link View Page Performanc…" at bounding box center [545, 66] width 749 height 401
click at [564, 175] on button "Search" at bounding box center [565, 165] width 20 height 18
click at [564, 166] on button "Close" at bounding box center [565, 157] width 20 height 18
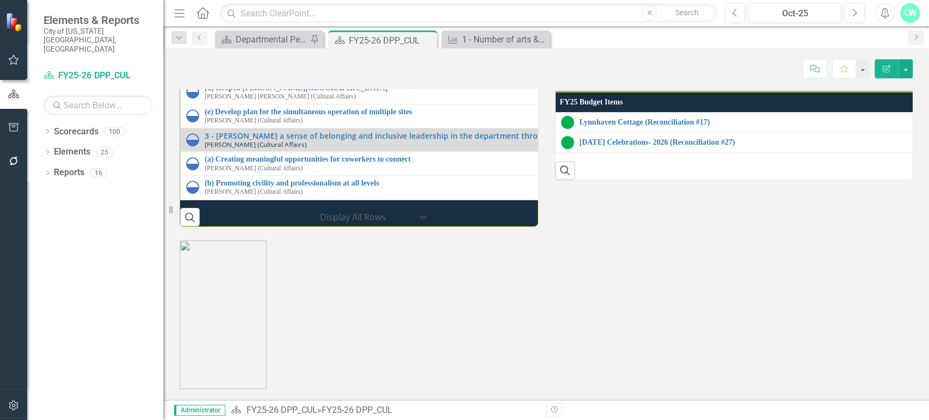
scroll to position [1385, 0]
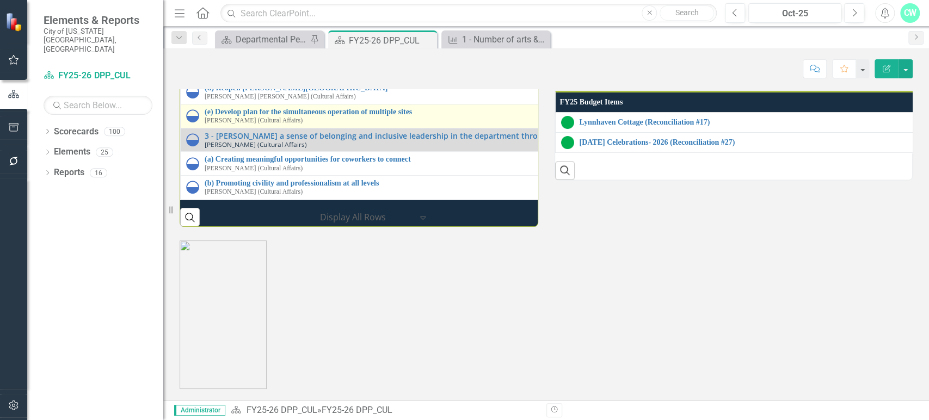
click at [190, 122] on img at bounding box center [192, 115] width 13 height 13
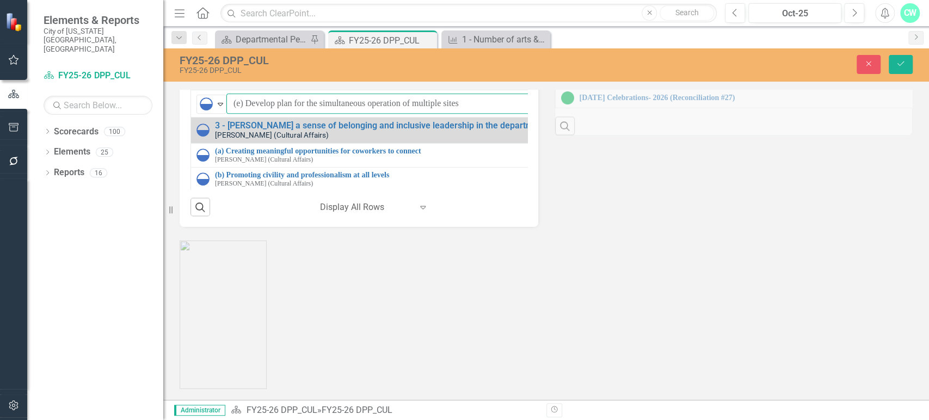
scroll to position [120, 396]
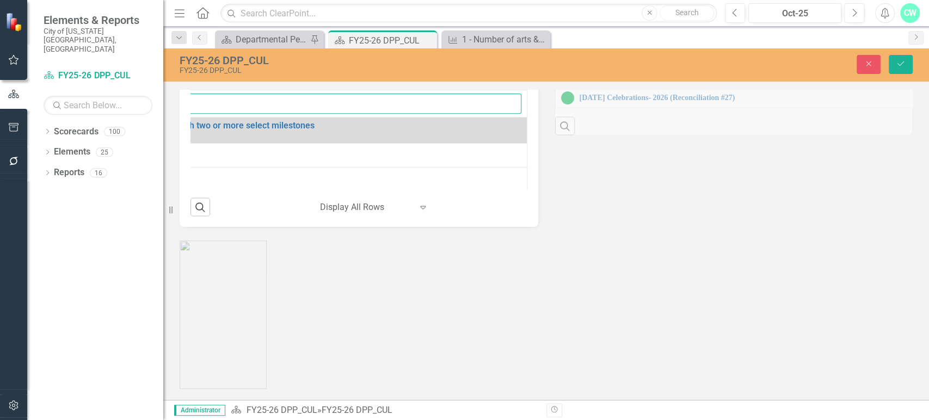
drag, startPoint x: 246, startPoint y: 225, endPoint x: 662, endPoint y: 251, distance: 415.9
click at [662, 227] on div "Strategic Initiatives Lists Edit Report Select Report Link View Page Performanc…" at bounding box center [545, 26] width 749 height 401
click at [864, 66] on icon "Close" at bounding box center [868, 64] width 10 height 8
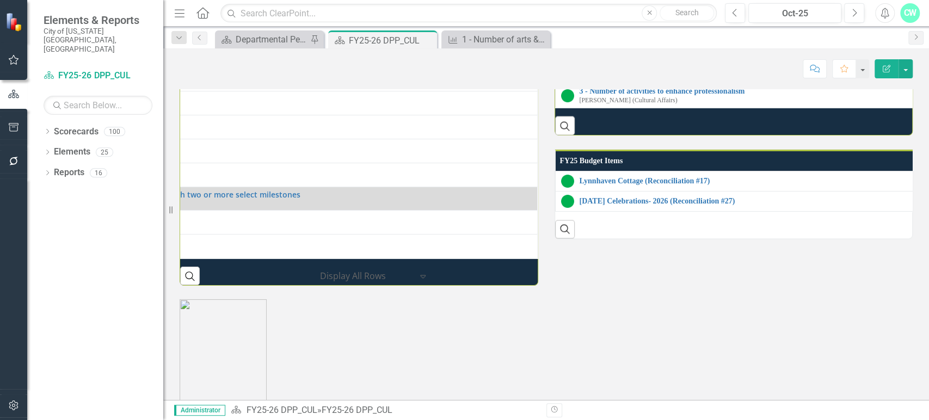
scroll to position [1216, 0]
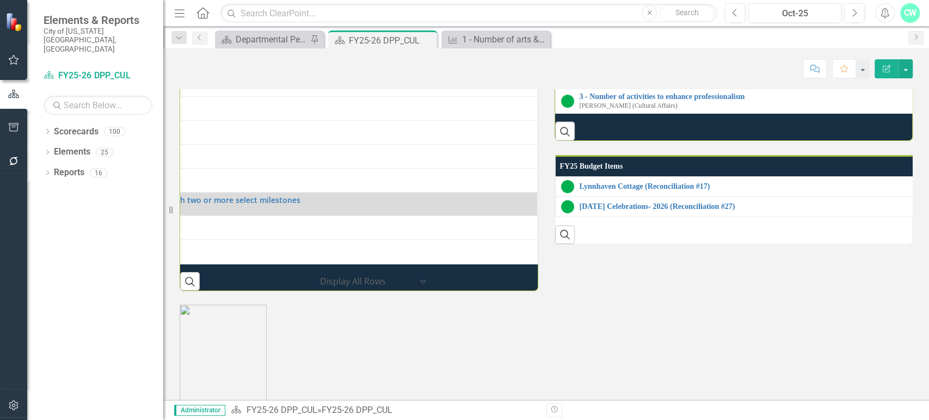
click at [654, 29] on link "2 - Number of exhibition areas created or refreshed" at bounding box center [930, 25] width 702 height 8
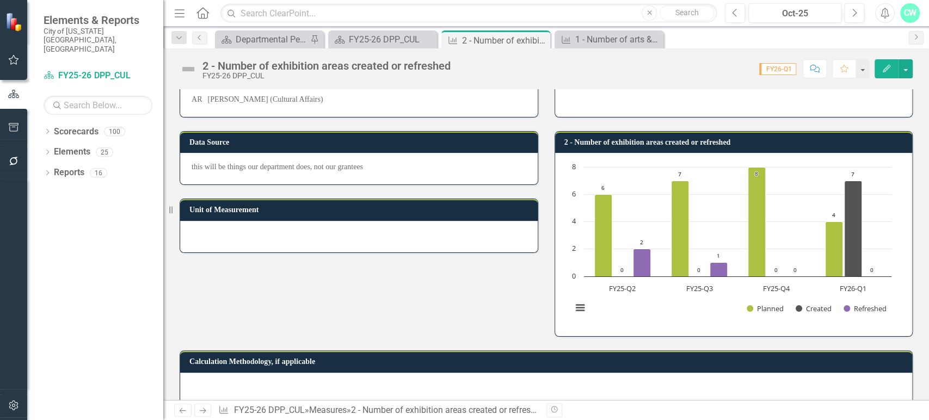
scroll to position [98, 0]
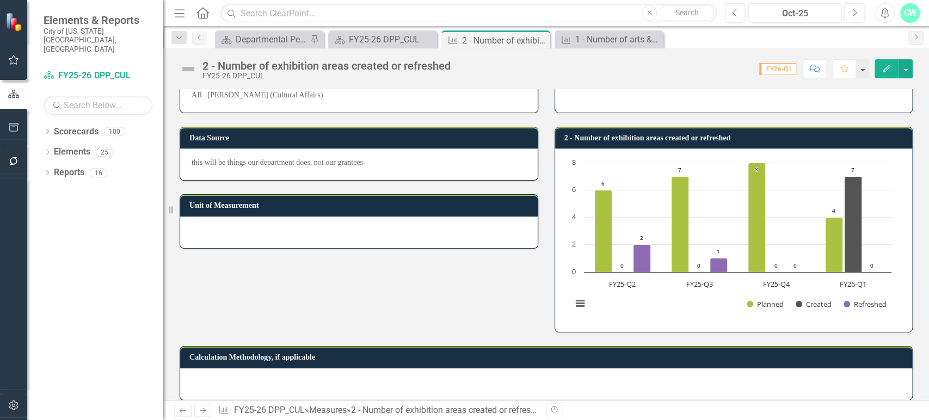
click at [792, 137] on h3 "2 - Number of exhibition areas created or refreshed" at bounding box center [735, 138] width 343 height 8
click at [792, 135] on h3 "2 - Number of exhibition areas created or refreshed" at bounding box center [735, 138] width 343 height 8
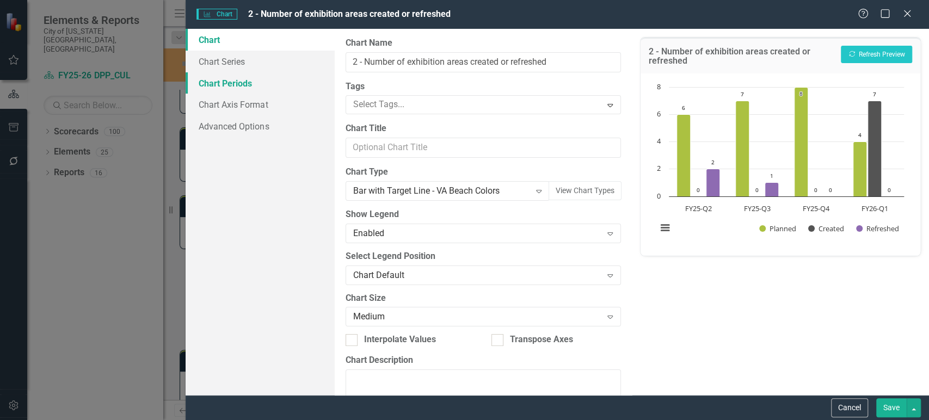
click at [221, 86] on link "Chart Periods" at bounding box center [260, 83] width 149 height 22
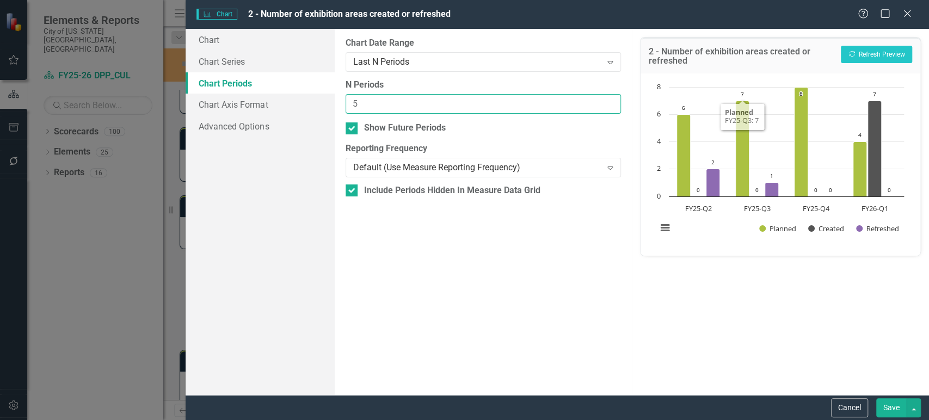
type input "5"
click at [611, 101] on input "5" at bounding box center [482, 104] width 275 height 20
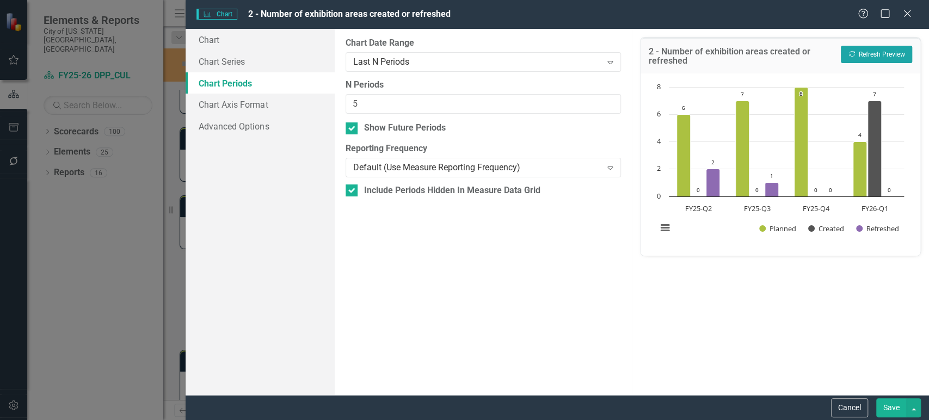
click at [866, 46] on button "Recalculate Refresh Preview" at bounding box center [876, 54] width 71 height 17
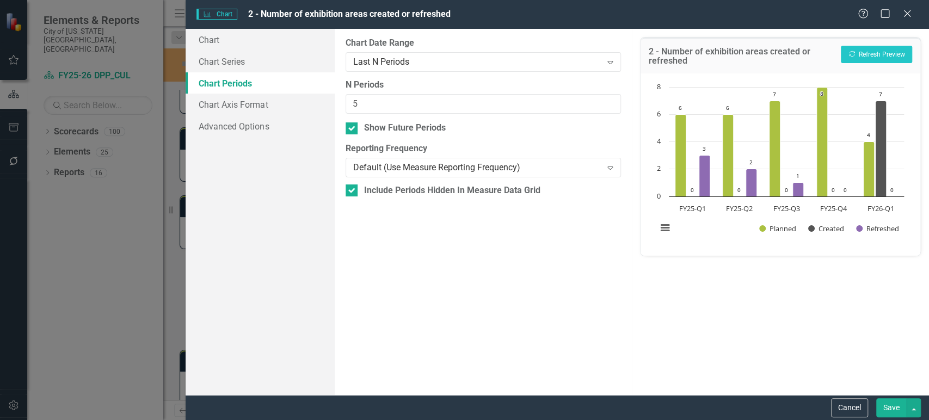
click at [894, 399] on button "Save" at bounding box center [891, 407] width 30 height 19
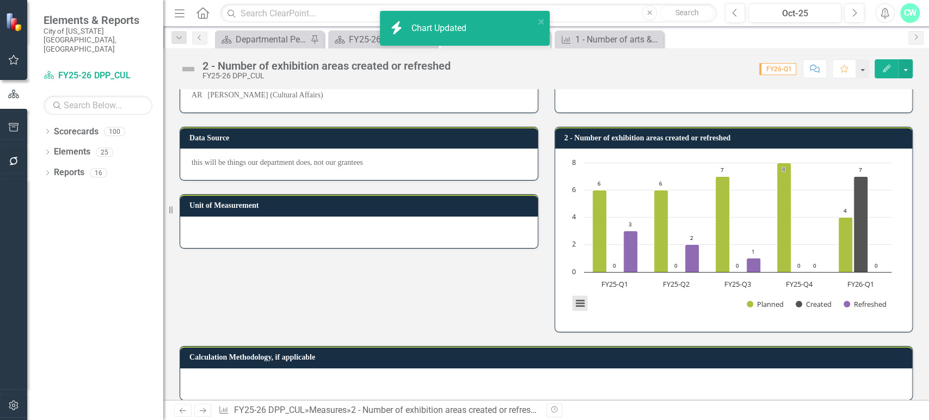
click at [576, 308] on button "View chart menu, Chart" at bounding box center [579, 303] width 15 height 15
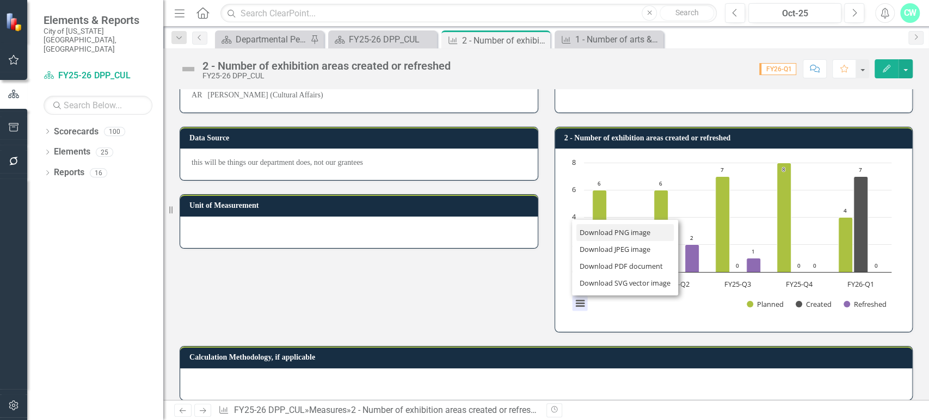
click at [612, 234] on li "Download PNG image" at bounding box center [625, 232] width 98 height 17
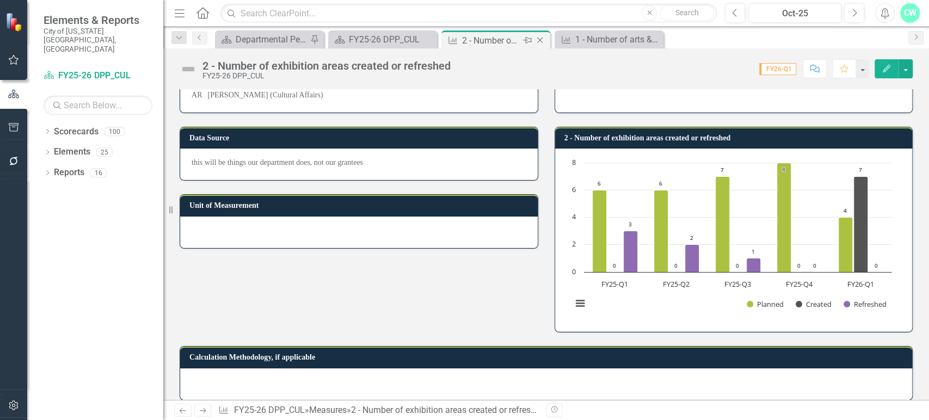
click at [542, 36] on icon "Close" at bounding box center [539, 40] width 11 height 9
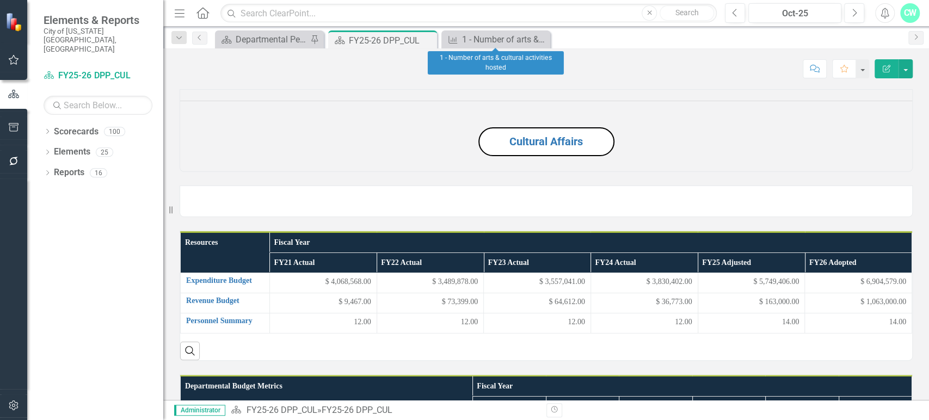
drag, startPoint x: 542, startPoint y: 35, endPoint x: 544, endPoint y: 47, distance: 12.1
click at [0, 0] on icon "Close" at bounding box center [0, 0] width 0 height 0
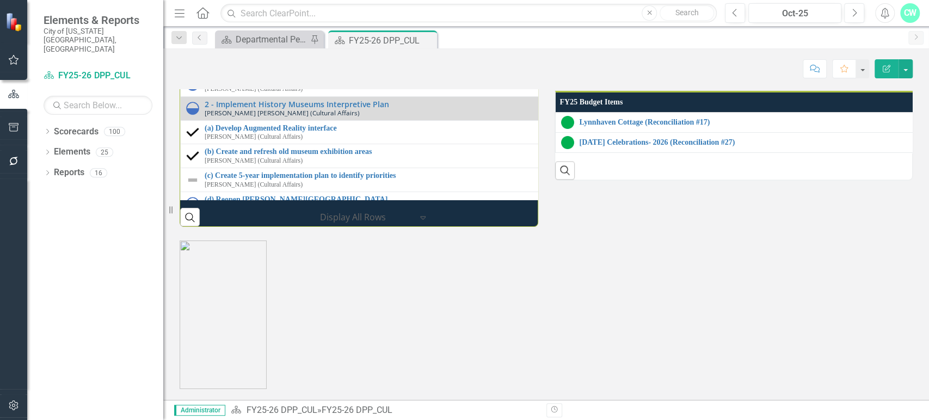
scroll to position [1293, 0]
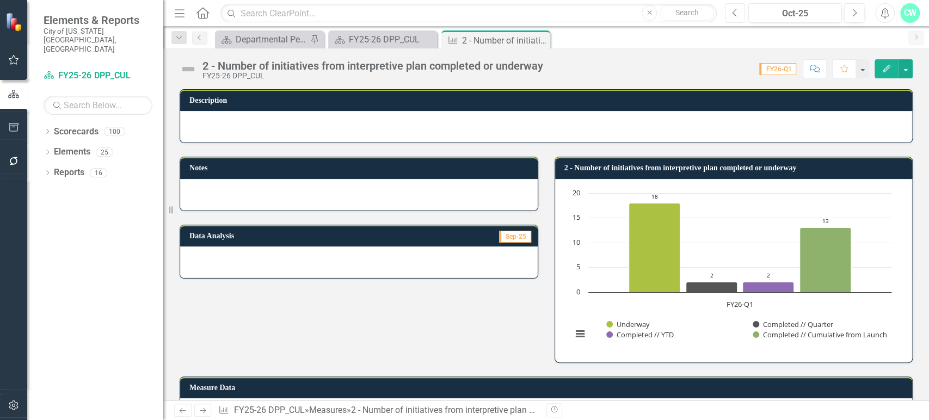
click at [736, 18] on button "Previous" at bounding box center [735, 13] width 20 height 20
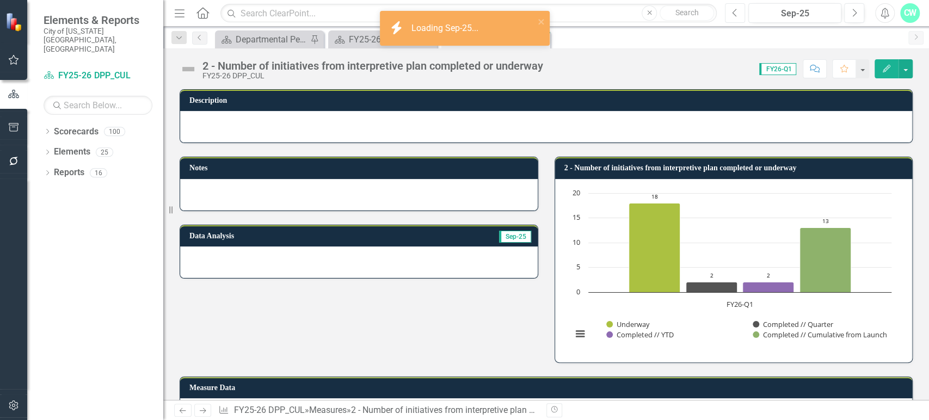
click at [739, 14] on button "Previous" at bounding box center [735, 13] width 20 height 20
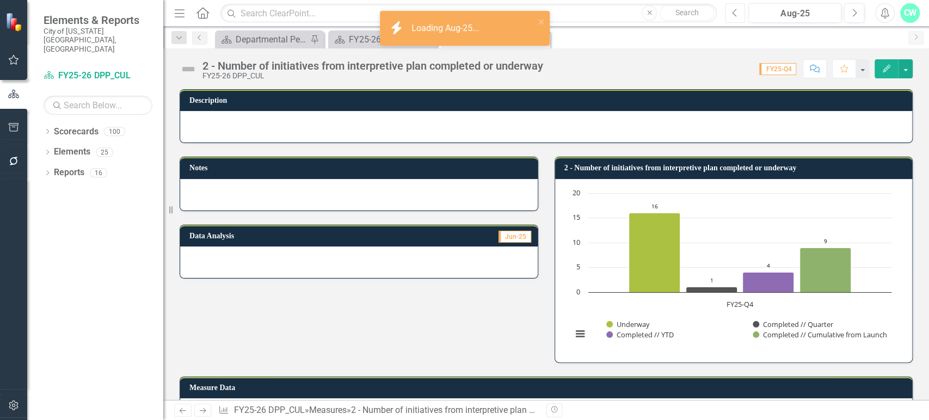
click at [736, 14] on icon "Previous" at bounding box center [735, 13] width 6 height 10
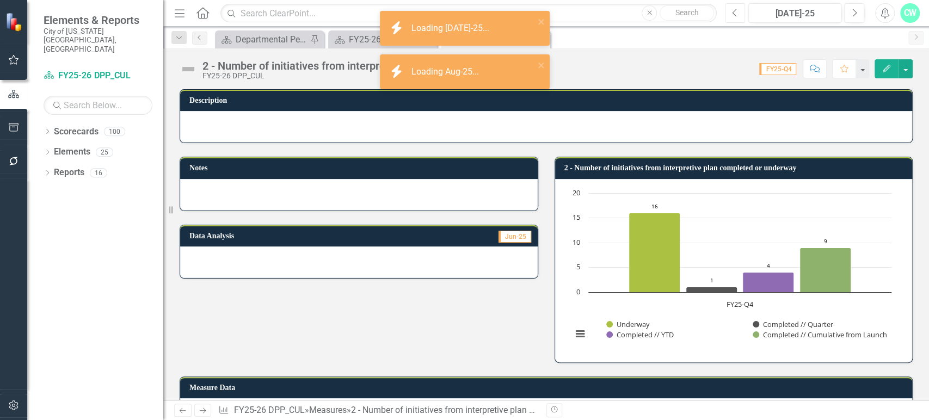
click at [736, 15] on icon "button" at bounding box center [734, 13] width 4 height 8
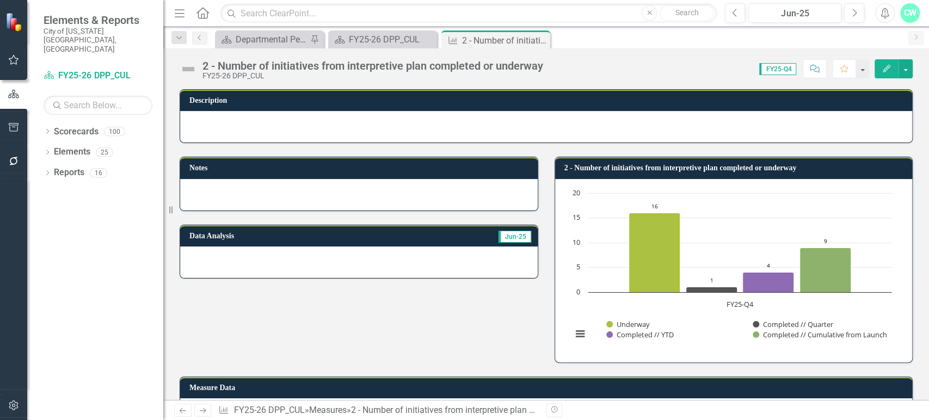
click at [790, 157] on div "2 - Number of initiatives from interpretive plan completed or underway" at bounding box center [733, 167] width 357 height 21
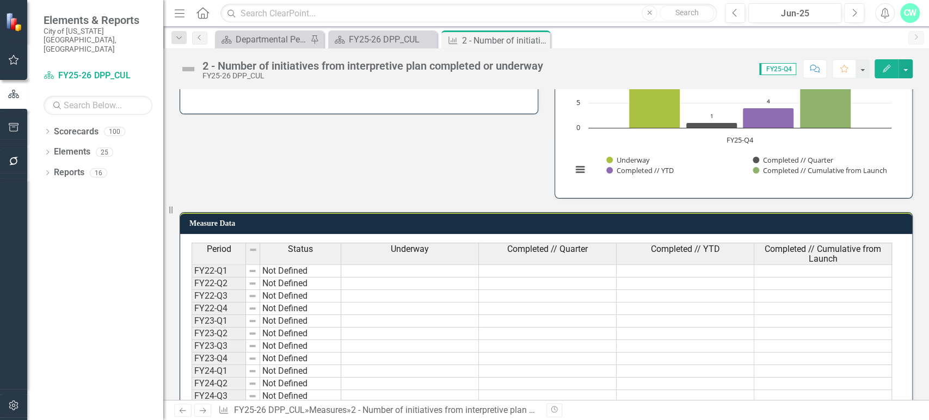
scroll to position [306, 0]
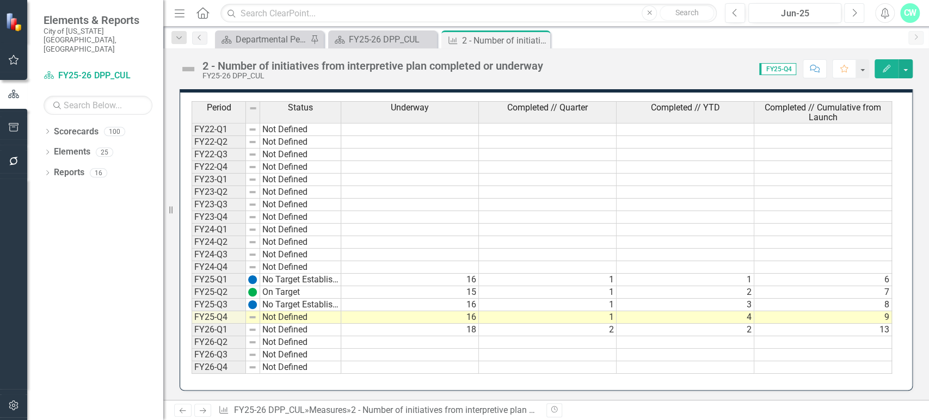
click at [859, 10] on button "Next" at bounding box center [854, 13] width 20 height 20
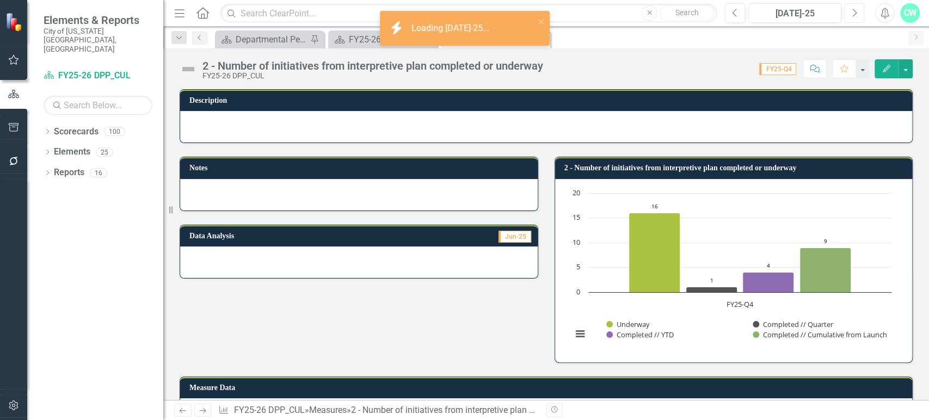
click at [859, 10] on button "Next" at bounding box center [854, 13] width 20 height 20
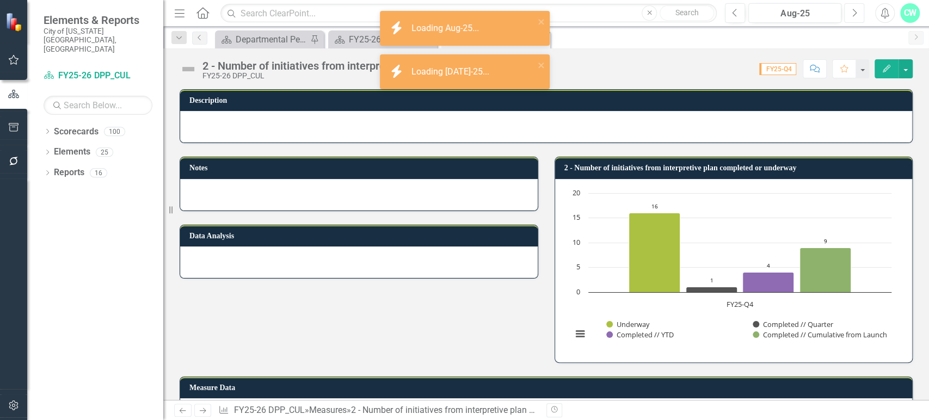
click at [859, 10] on button "Next" at bounding box center [854, 13] width 20 height 20
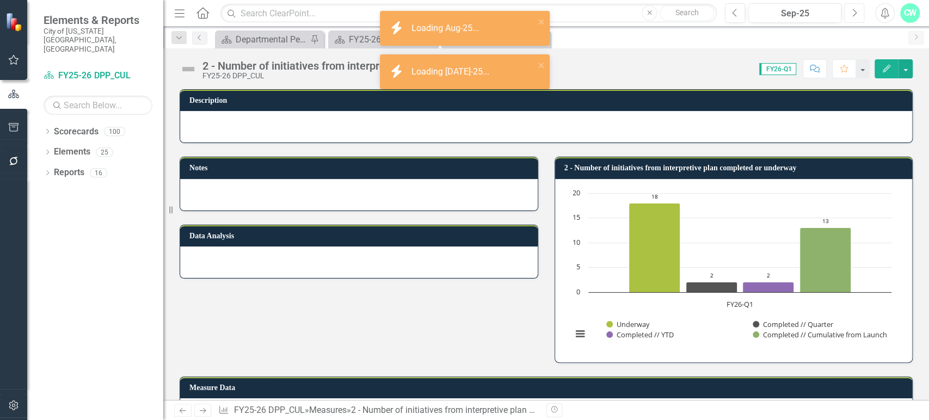
click at [859, 10] on button "Next" at bounding box center [854, 13] width 20 height 20
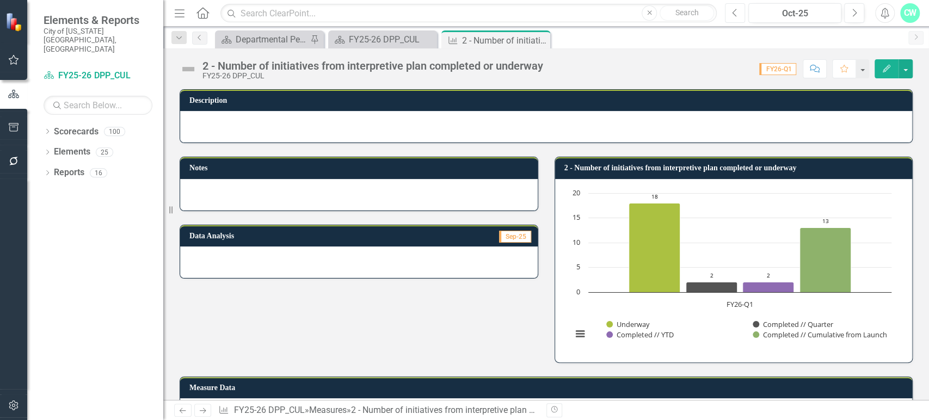
click at [727, 10] on button "Previous" at bounding box center [735, 13] width 20 height 20
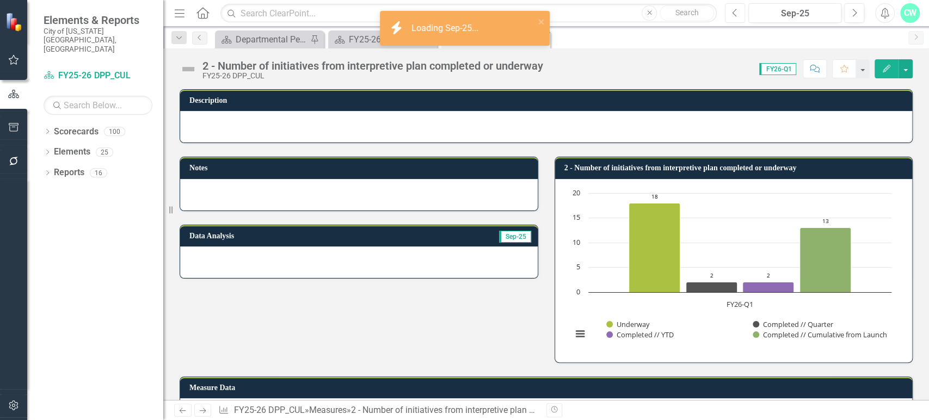
click at [729, 11] on button "Previous" at bounding box center [735, 13] width 20 height 20
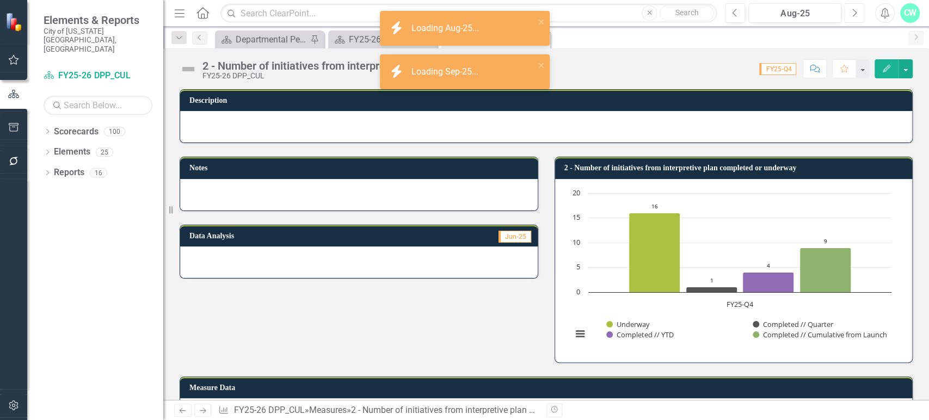
click at [848, 16] on button "Next" at bounding box center [854, 13] width 20 height 20
click at [851, 16] on icon "Next" at bounding box center [854, 13] width 6 height 10
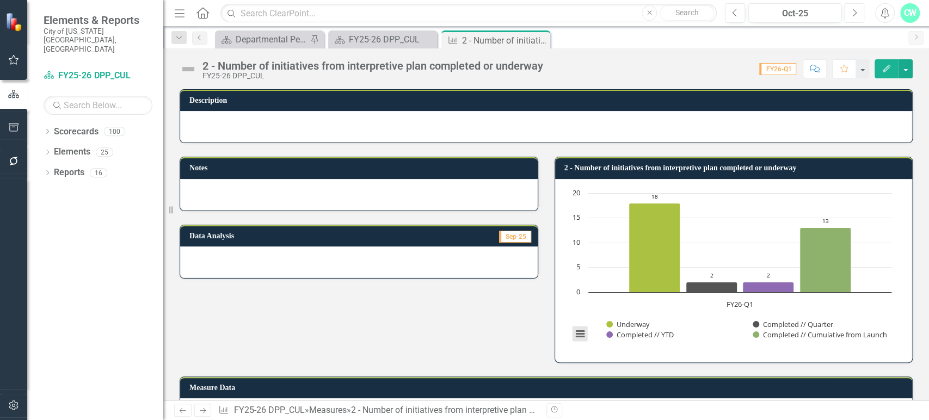
click at [578, 337] on button "View chart menu, Chart" at bounding box center [579, 333] width 15 height 15
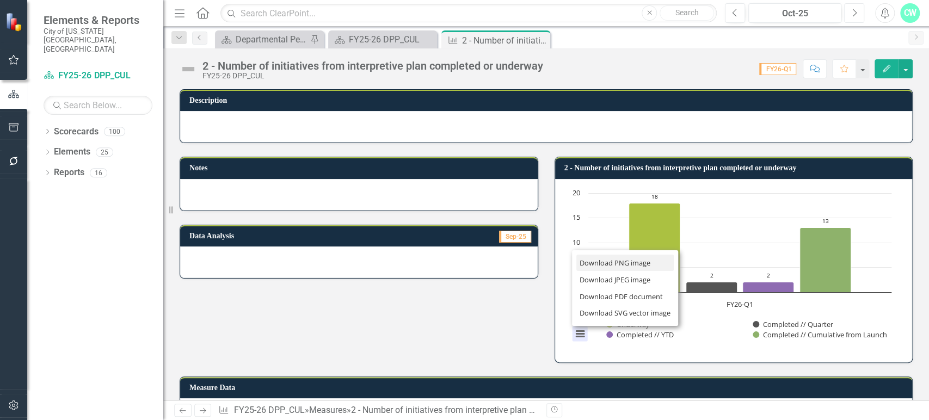
click at [606, 261] on li "Download PNG image" at bounding box center [625, 263] width 98 height 17
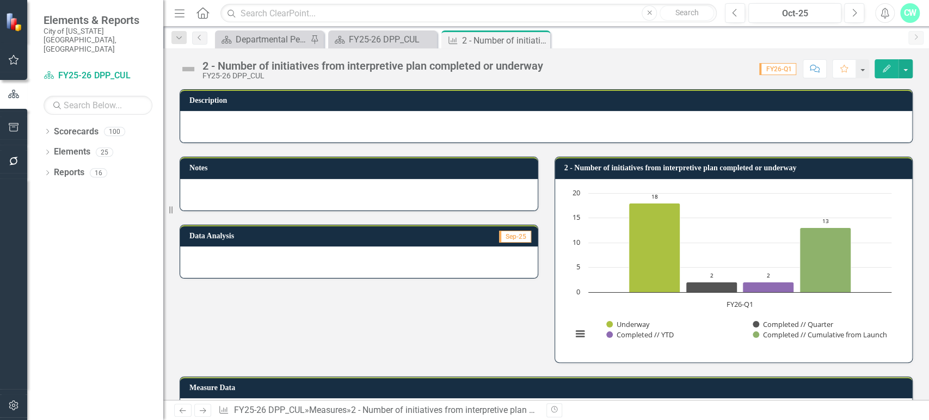
click at [481, 336] on div "Notes Data Analysis Sep-25 2 - Number of initiatives from interpretive plan com…" at bounding box center [545, 252] width 749 height 219
click at [736, 16] on icon "Previous" at bounding box center [735, 13] width 6 height 10
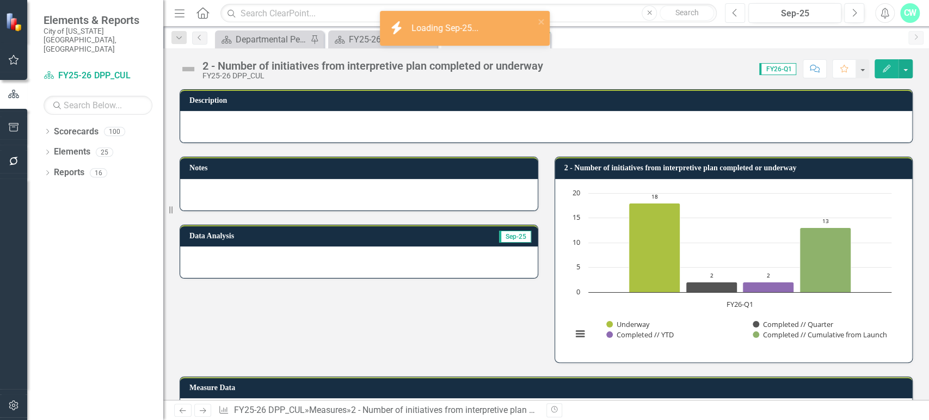
click at [736, 16] on icon "Previous" at bounding box center [735, 13] width 6 height 10
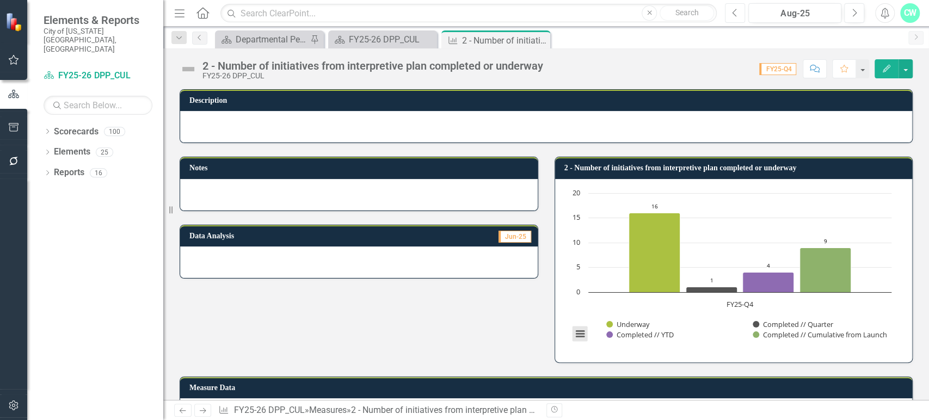
click at [572, 330] on button "View chart menu, Chart" at bounding box center [579, 333] width 15 height 15
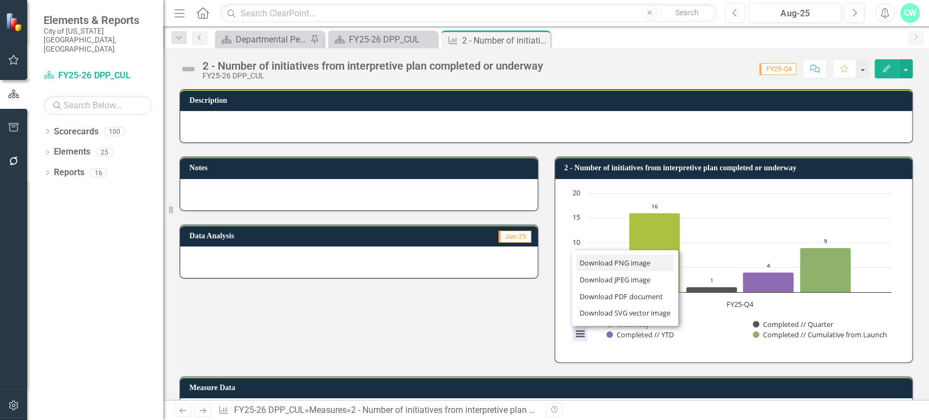
click at [590, 260] on li "Download PNG image" at bounding box center [625, 263] width 98 height 17
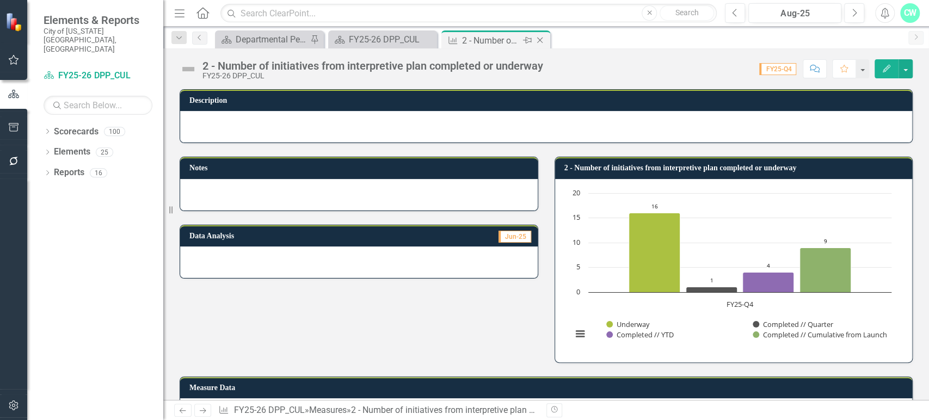
click at [541, 40] on icon "Close" at bounding box center [539, 40] width 11 height 9
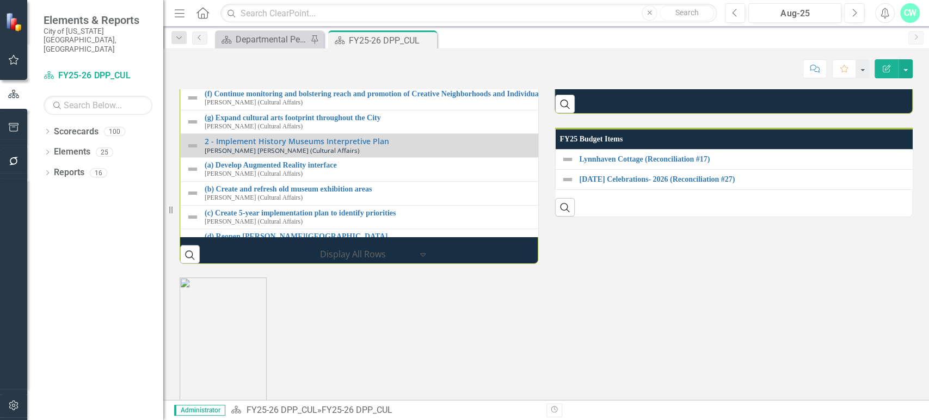
scroll to position [1153, 0]
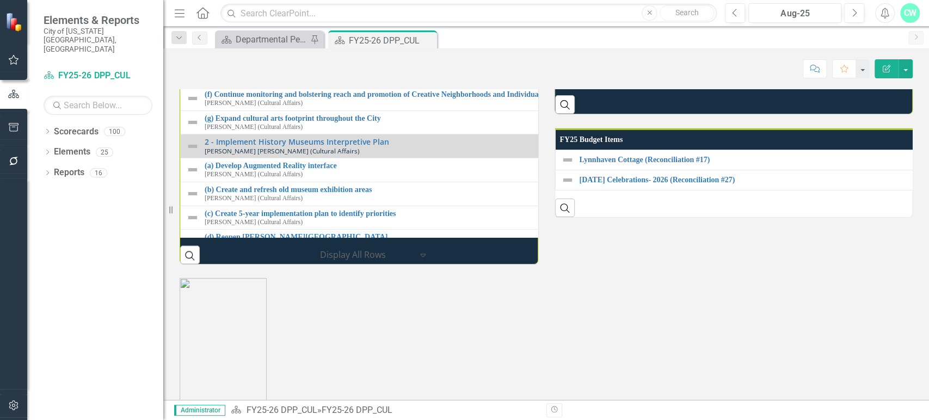
click at [632, 51] on link "3 - Number of opportunities for connection" at bounding box center [927, 46] width 697 height 8
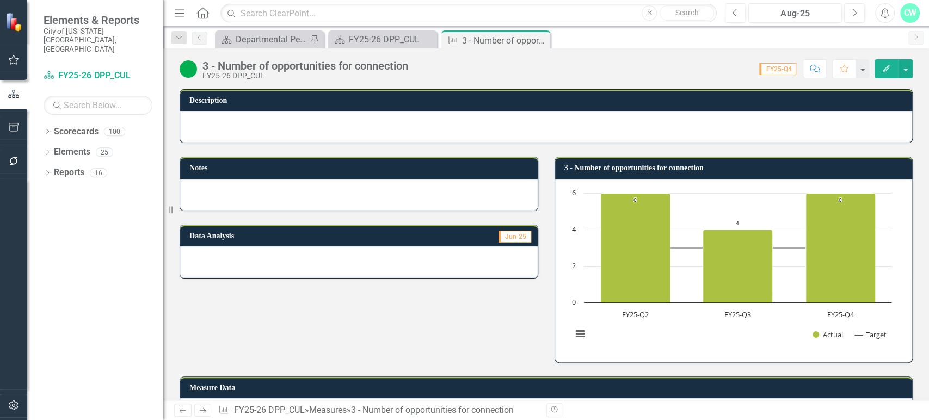
click at [758, 171] on h3 "3 - Number of opportunities for connection" at bounding box center [735, 168] width 343 height 8
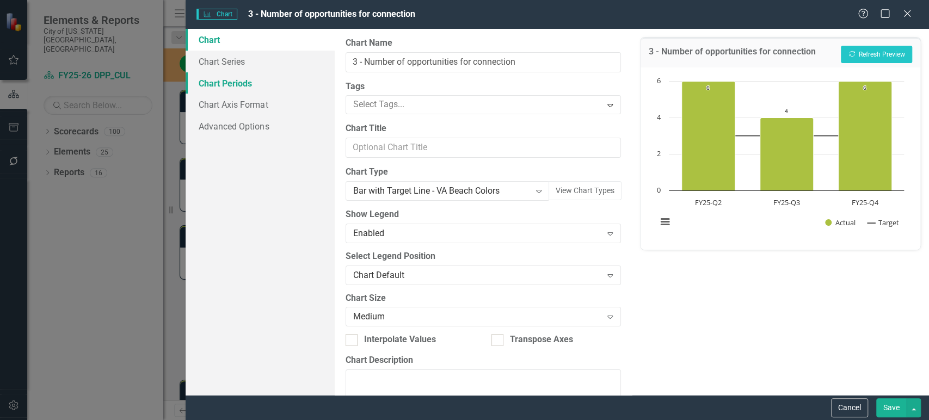
click at [214, 87] on link "Chart Periods" at bounding box center [260, 83] width 149 height 22
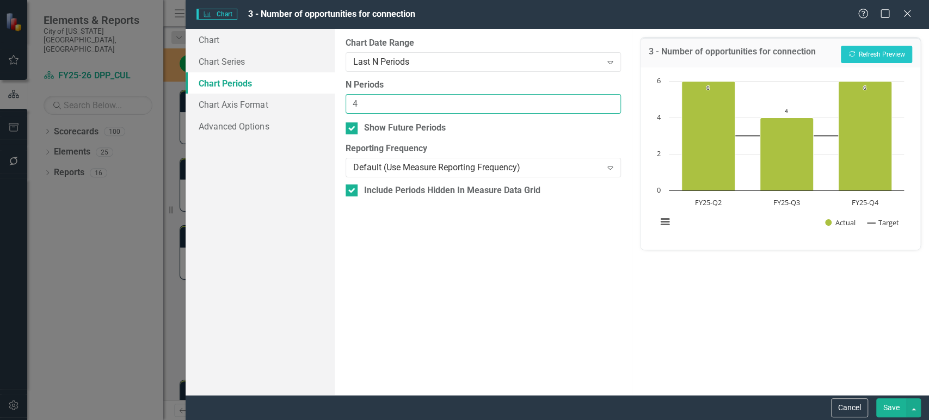
type input "4"
click at [612, 101] on input "4" at bounding box center [482, 104] width 275 height 20
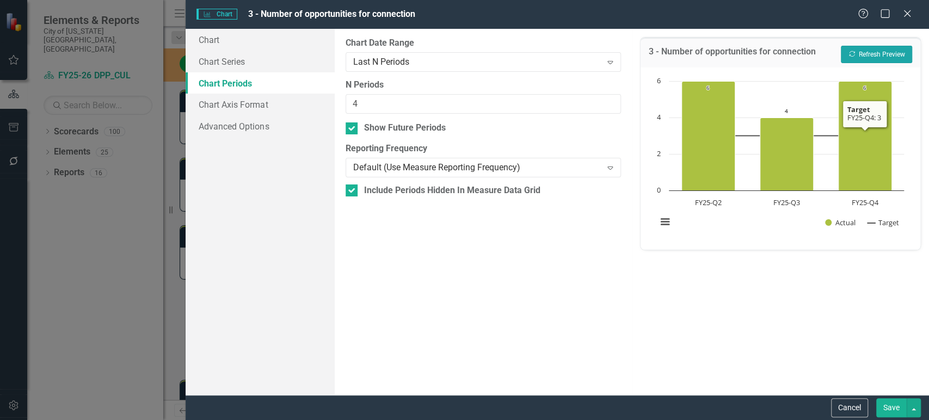
click at [899, 57] on button "Recalculate Refresh Preview" at bounding box center [876, 54] width 71 height 17
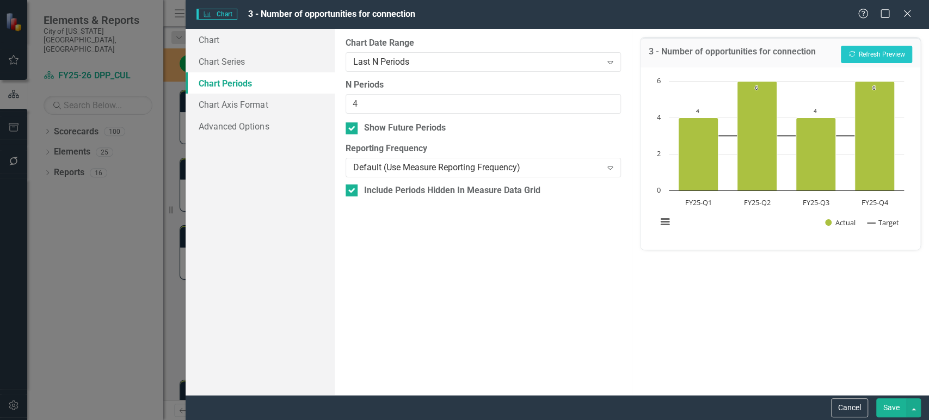
click at [889, 412] on button "Save" at bounding box center [891, 407] width 30 height 19
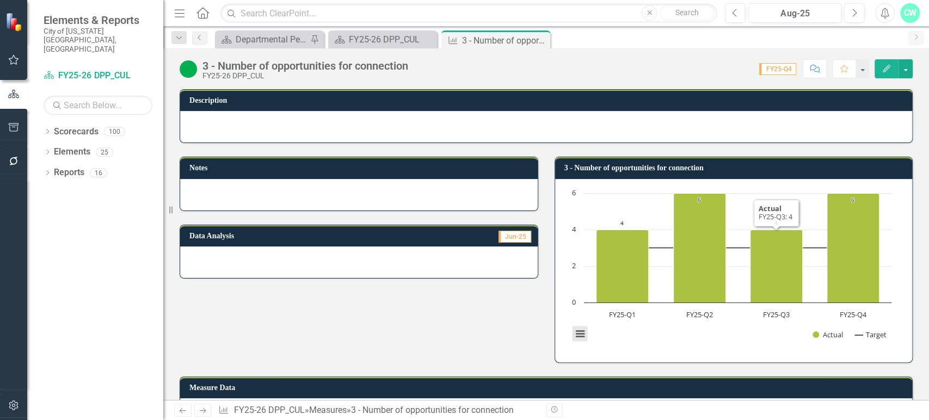
click at [575, 335] on button "View chart menu, Chart" at bounding box center [579, 333] width 15 height 15
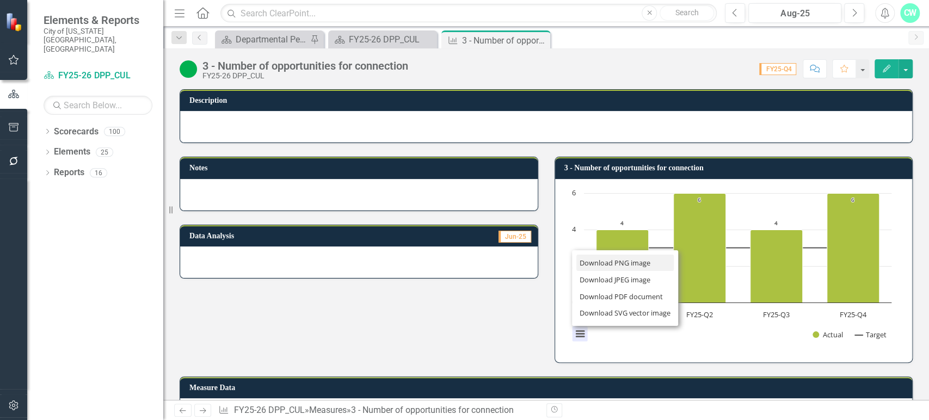
click at [630, 264] on li "Download PNG image" at bounding box center [625, 263] width 98 height 17
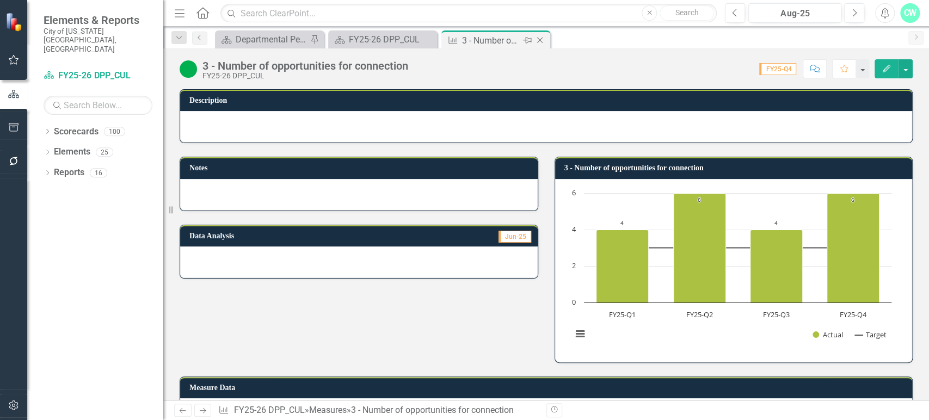
click at [540, 40] on icon "Close" at bounding box center [539, 40] width 11 height 9
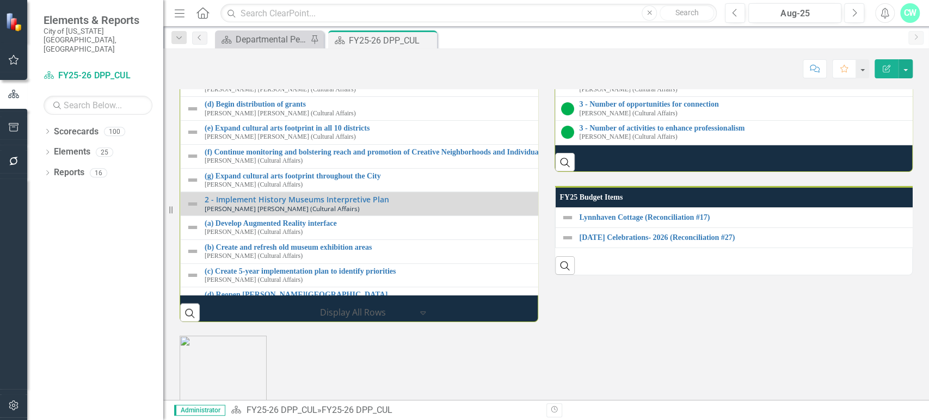
scroll to position [1086, 0]
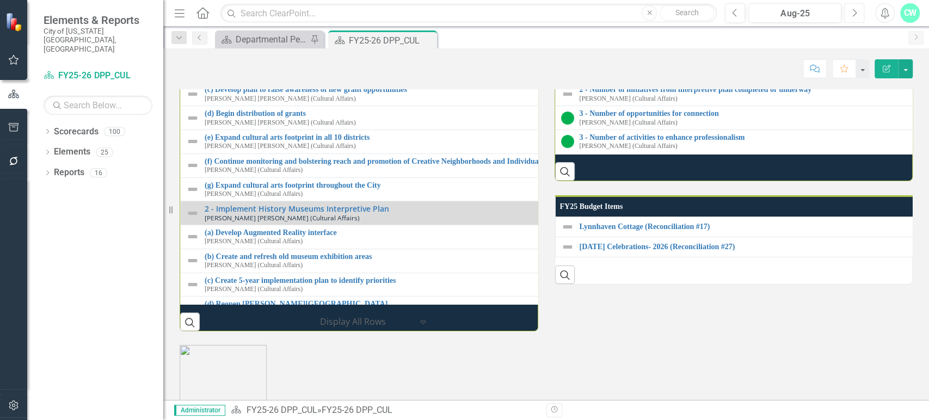
click at [851, 17] on button "Next" at bounding box center [854, 13] width 20 height 20
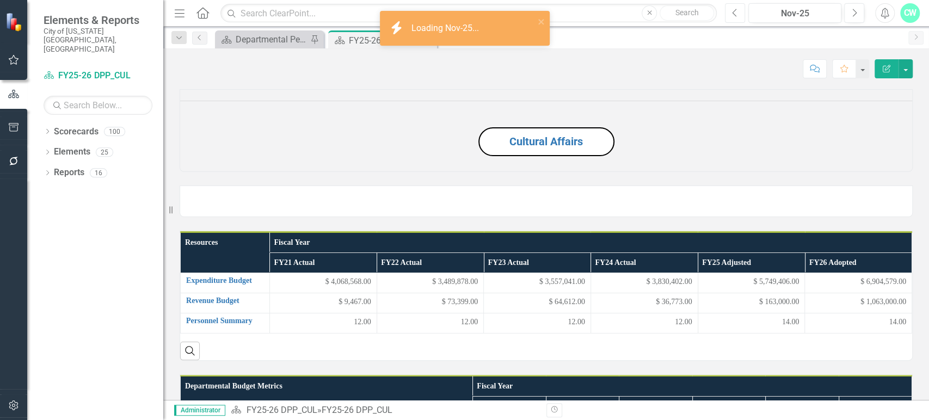
click at [740, 14] on button "Previous" at bounding box center [735, 13] width 20 height 20
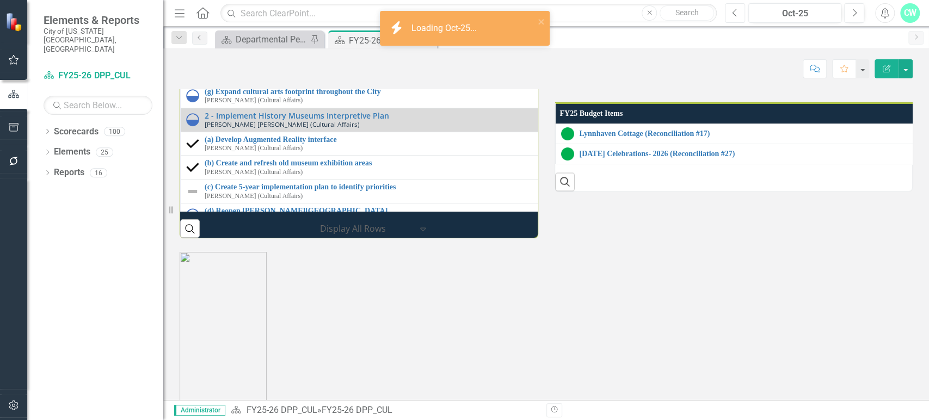
scroll to position [1267, 0]
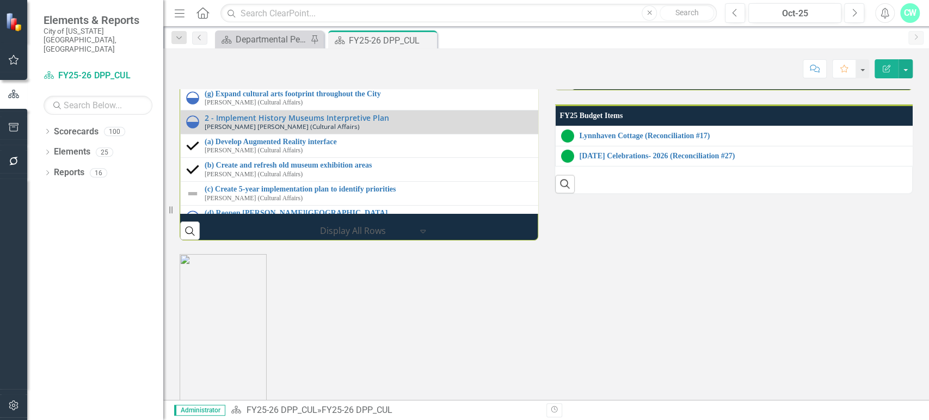
click at [690, 50] on link "3 - Number of activities to enhance professionalism" at bounding box center [928, 46] width 698 height 8
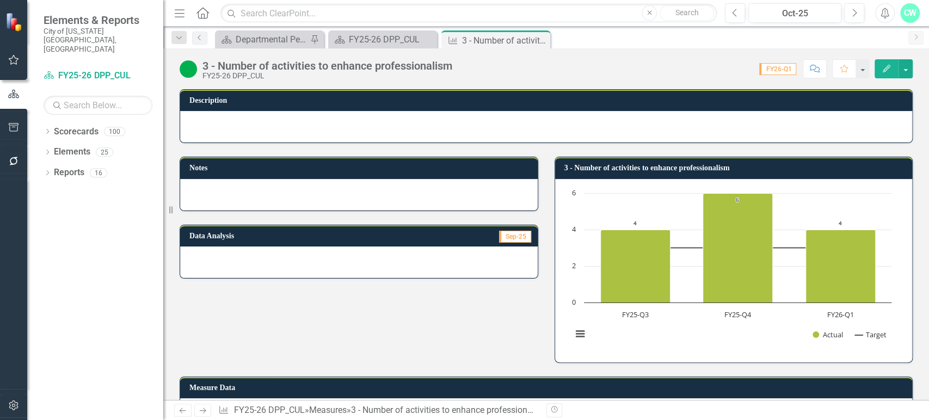
click at [792, 164] on h3 "3 - Number of activities to enhance professionalism" at bounding box center [735, 168] width 343 height 8
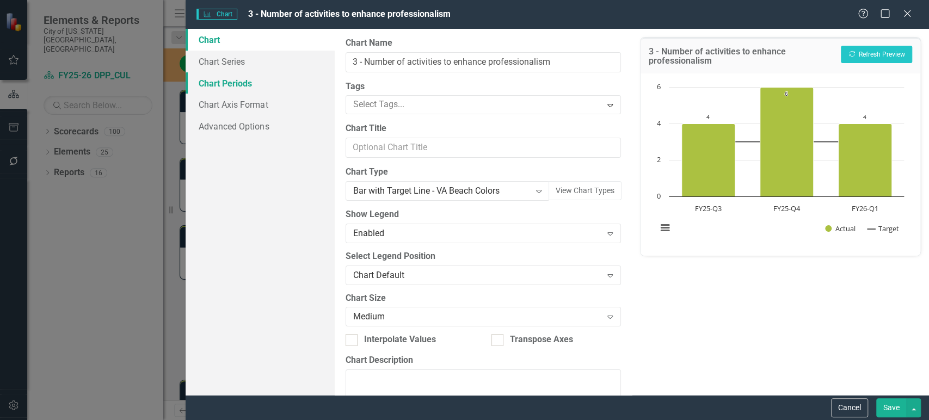
click at [291, 84] on link "Chart Periods" at bounding box center [260, 83] width 149 height 22
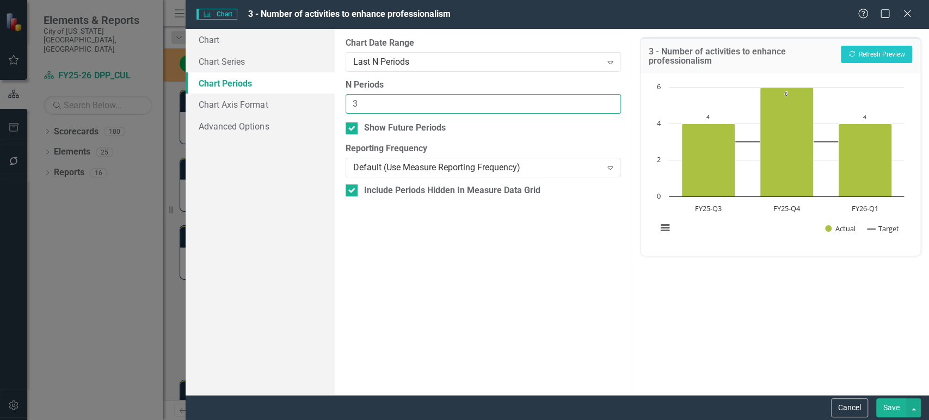
click at [604, 96] on input "3" at bounding box center [482, 104] width 275 height 20
type input "4"
click at [612, 104] on input "4" at bounding box center [482, 104] width 275 height 20
click at [864, 59] on button "Recalculate Refresh Preview" at bounding box center [876, 54] width 71 height 17
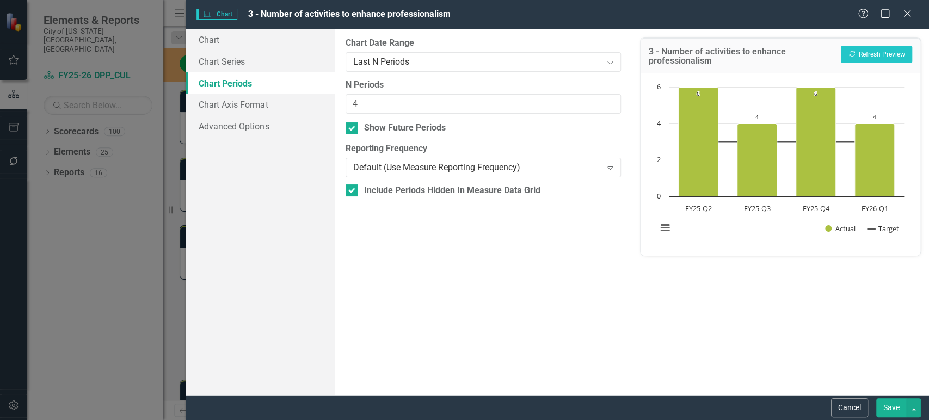
click at [888, 401] on button "Save" at bounding box center [891, 407] width 30 height 19
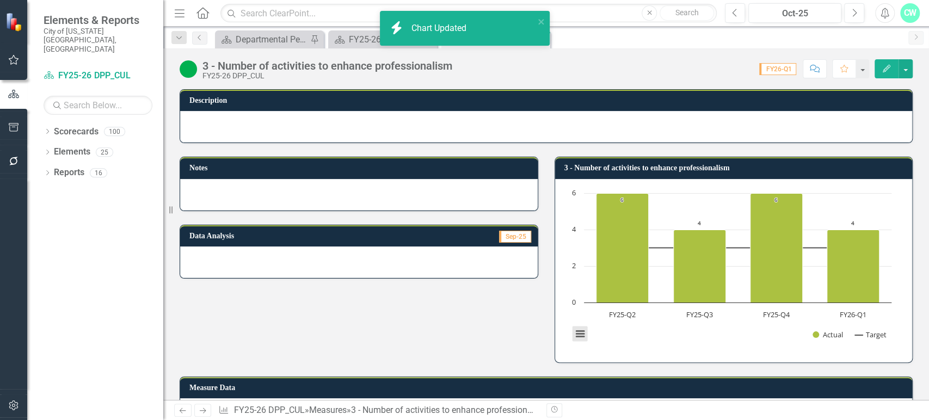
click at [573, 333] on button "View chart menu, Chart" at bounding box center [579, 333] width 15 height 15
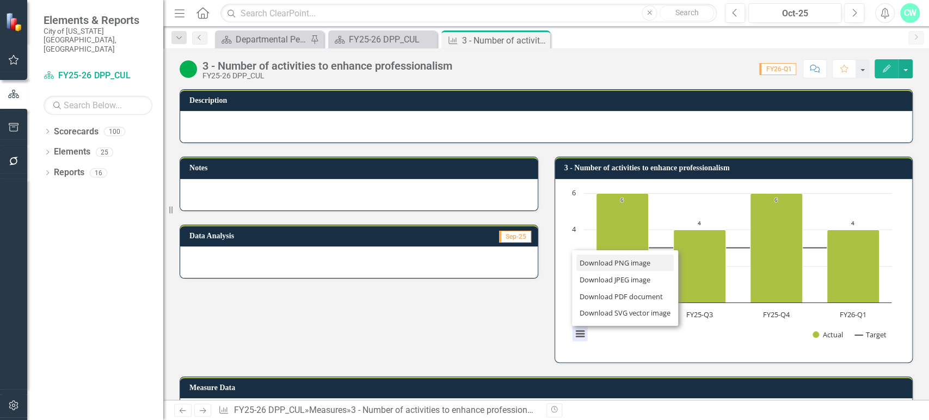
click at [608, 262] on li "Download PNG image" at bounding box center [625, 263] width 98 height 17
